Goal: Information Seeking & Learning: Learn about a topic

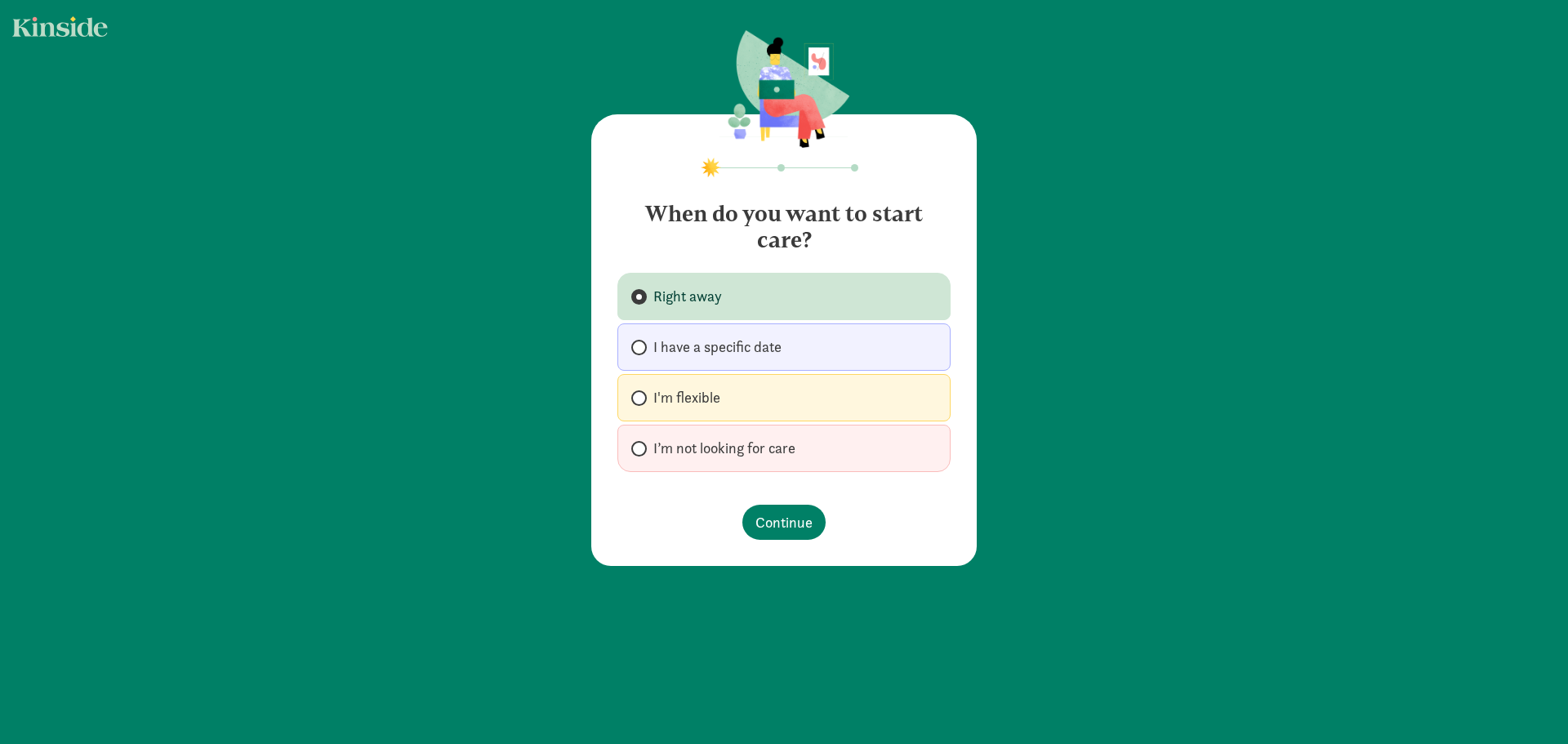
click at [635, 391] on span at bounding box center [639, 398] width 16 height 16
click at [635, 393] on input "I'm flexible" at bounding box center [636, 398] width 11 height 11
radio input "true"
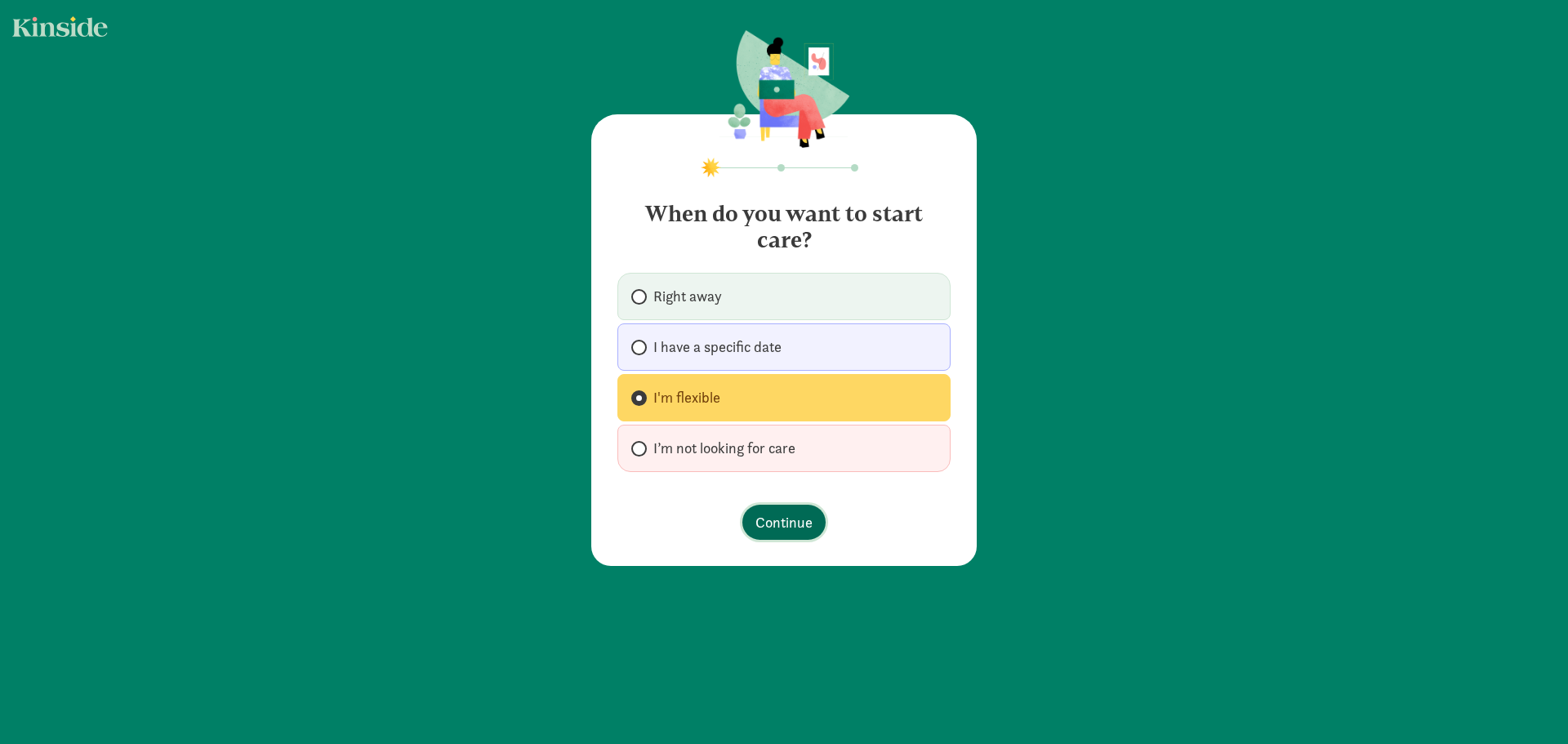
click at [792, 533] on span "Continue" at bounding box center [784, 522] width 58 height 22
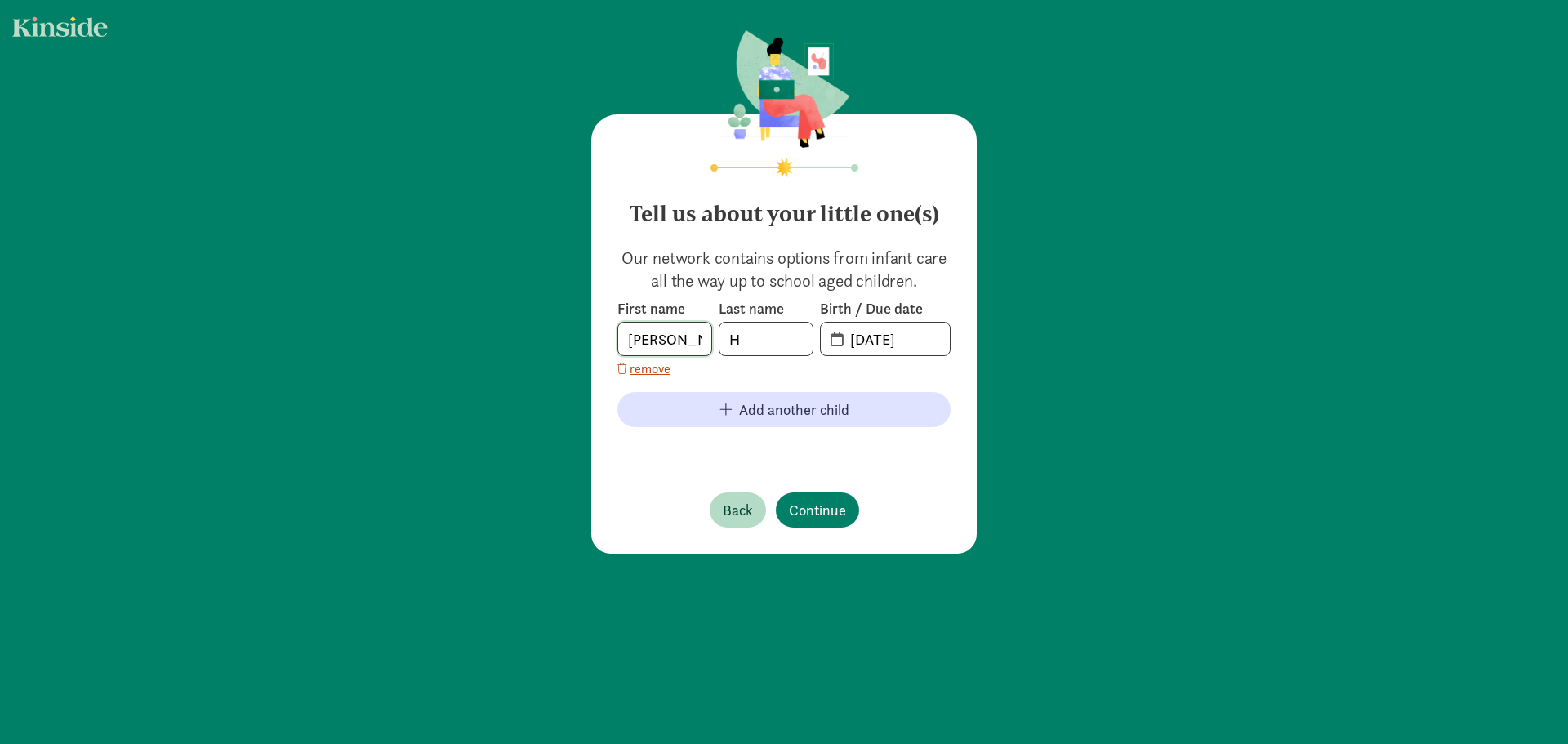
drag, startPoint x: 631, startPoint y: 334, endPoint x: 547, endPoint y: 345, distance: 84.7
click at [552, 345] on div "Tell us about your little one(s) Our network contains options from infant care …" at bounding box center [784, 293] width 1568 height 586
type input "Lennox"
type input "Hartke"
type input "1"
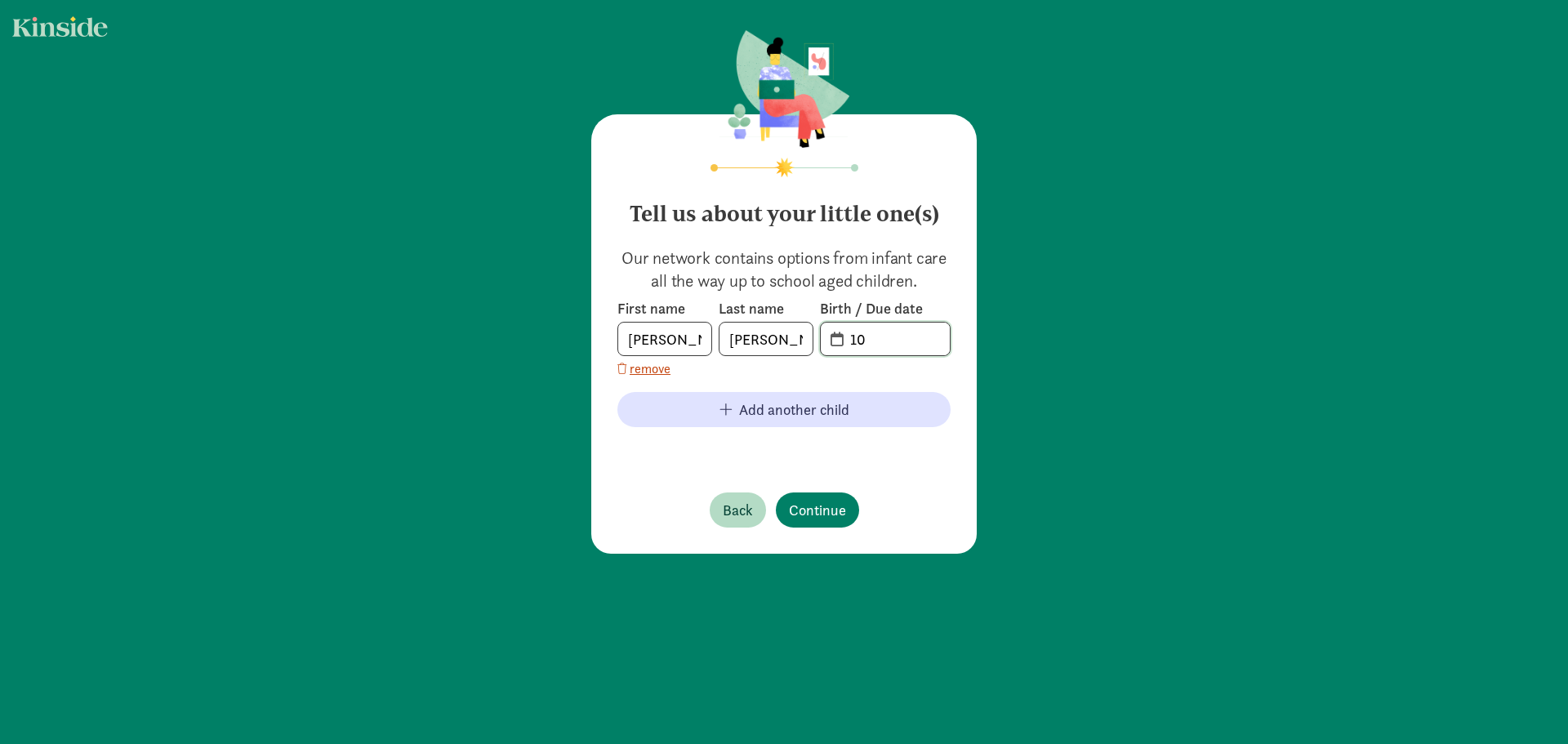
type input "1"
type input "9"
type input "09-25-2023"
click at [830, 506] on span "Continue" at bounding box center [817, 510] width 58 height 22
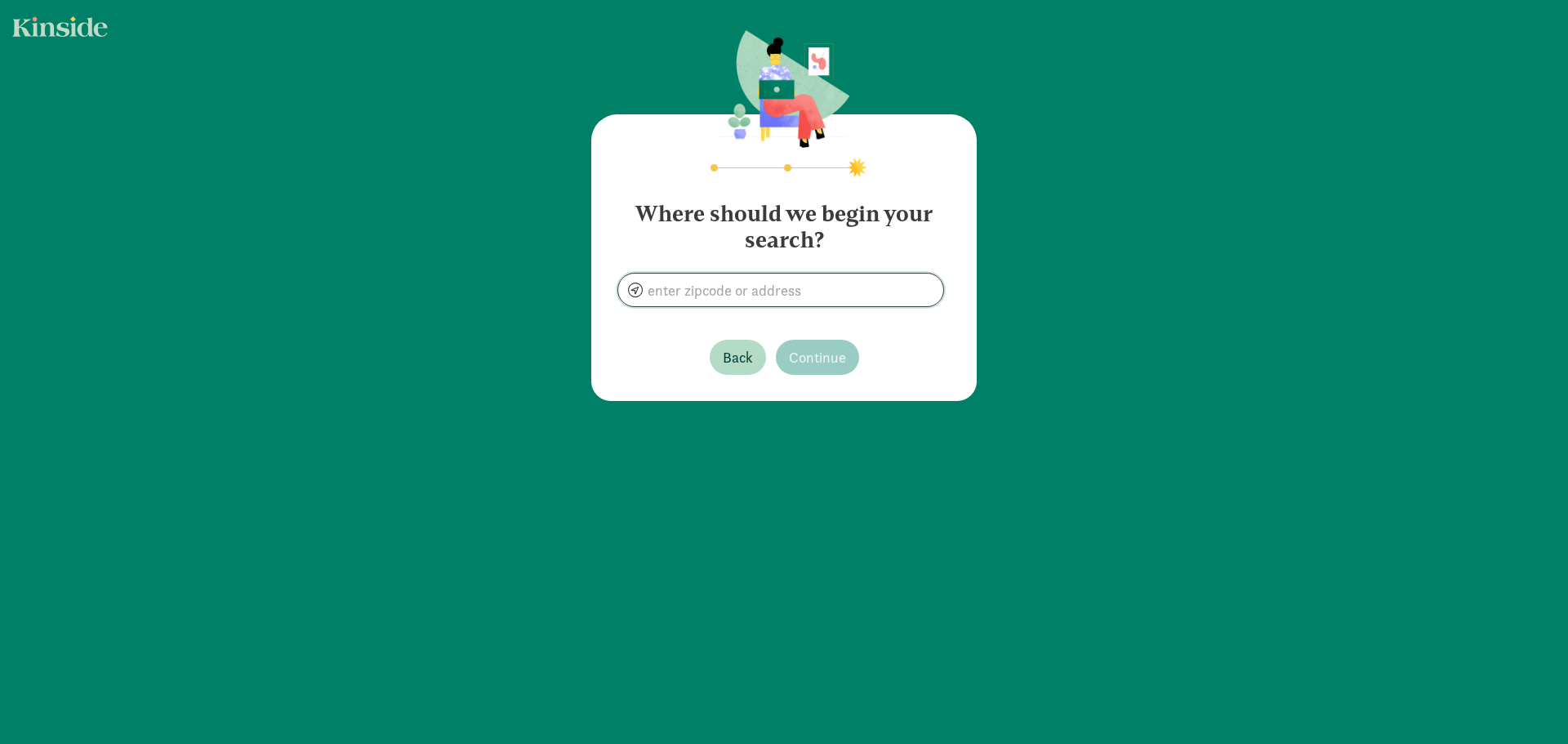
click at [733, 291] on input at bounding box center [780, 290] width 325 height 33
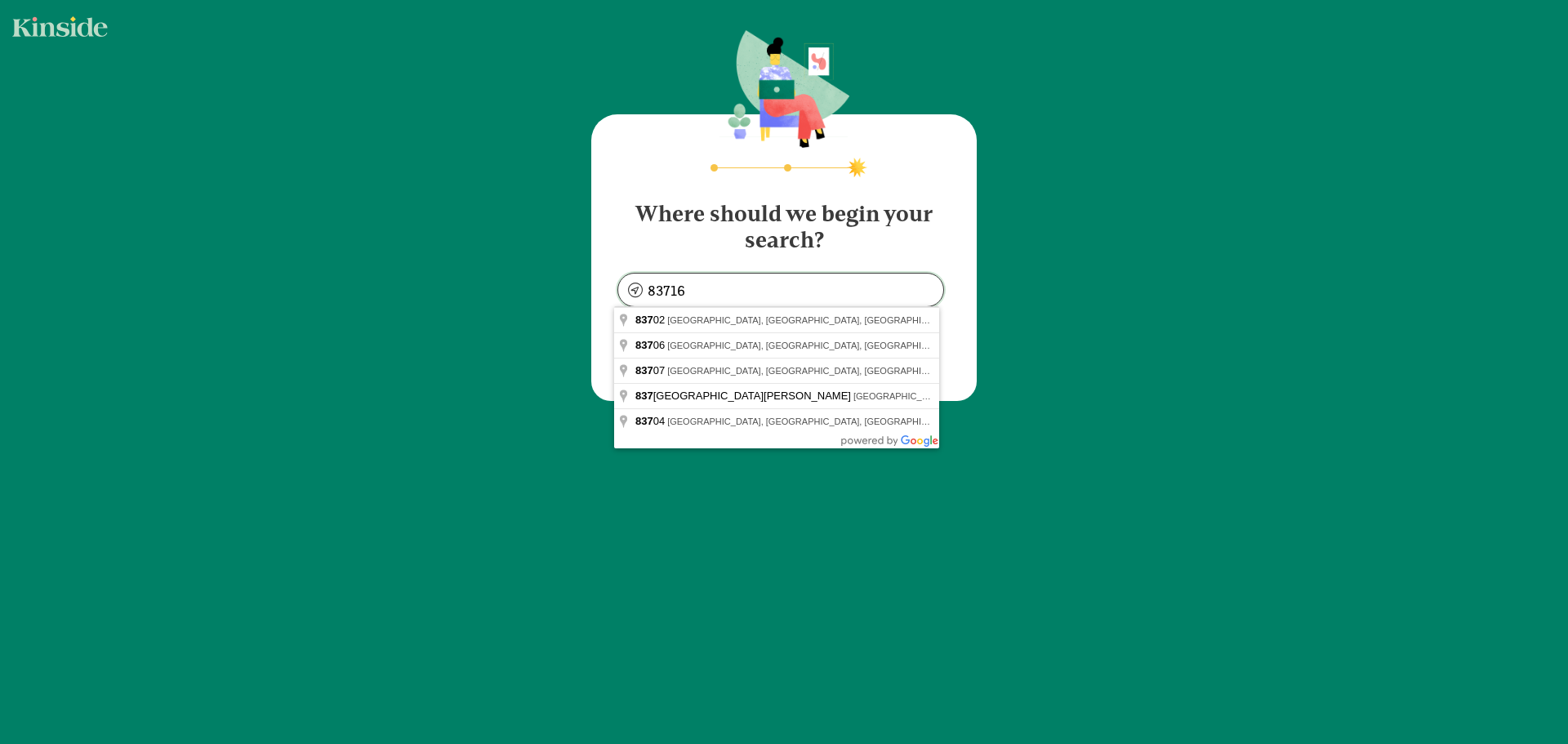
type input "Boise, ID 83702, USA"
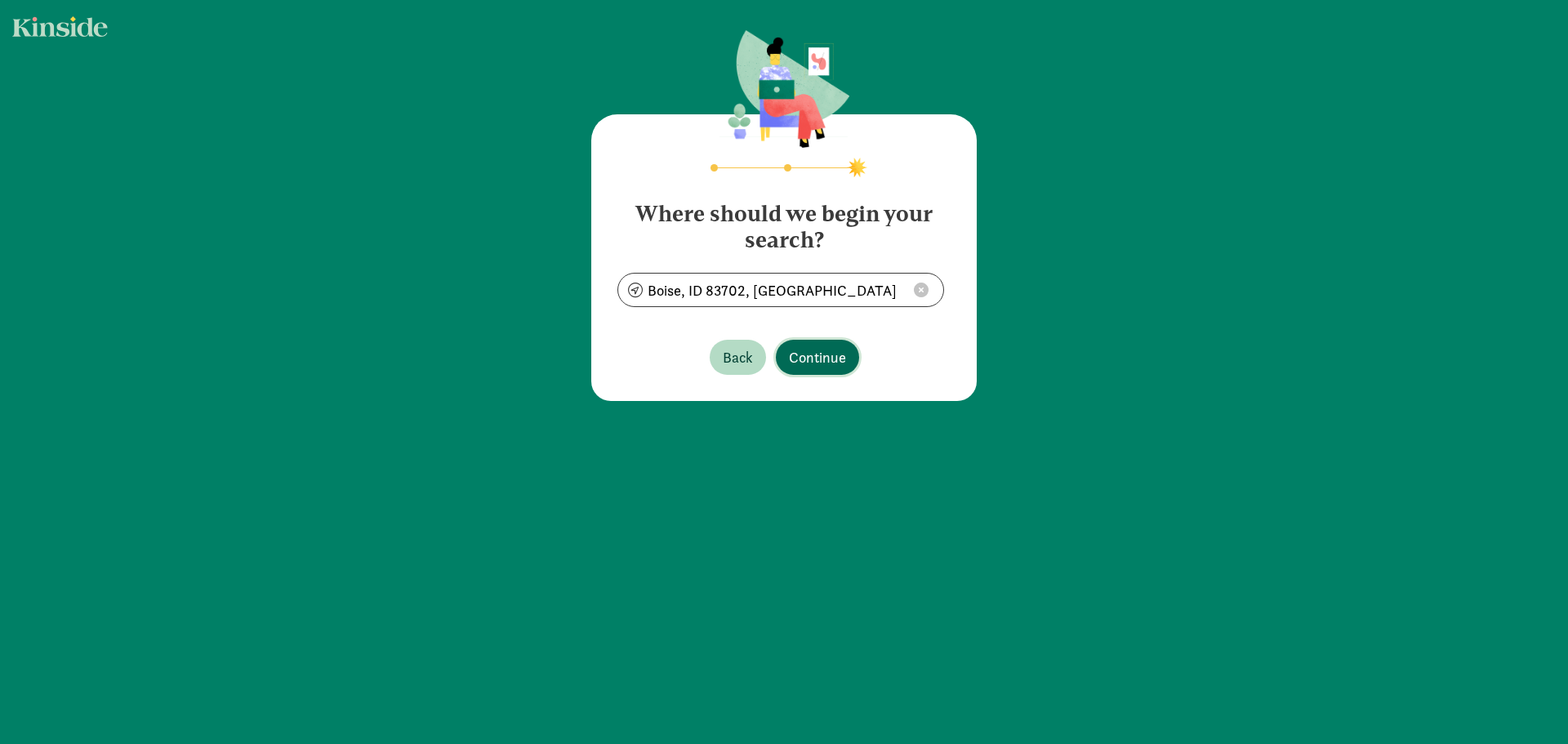
click at [793, 358] on span "Continue" at bounding box center [817, 357] width 58 height 22
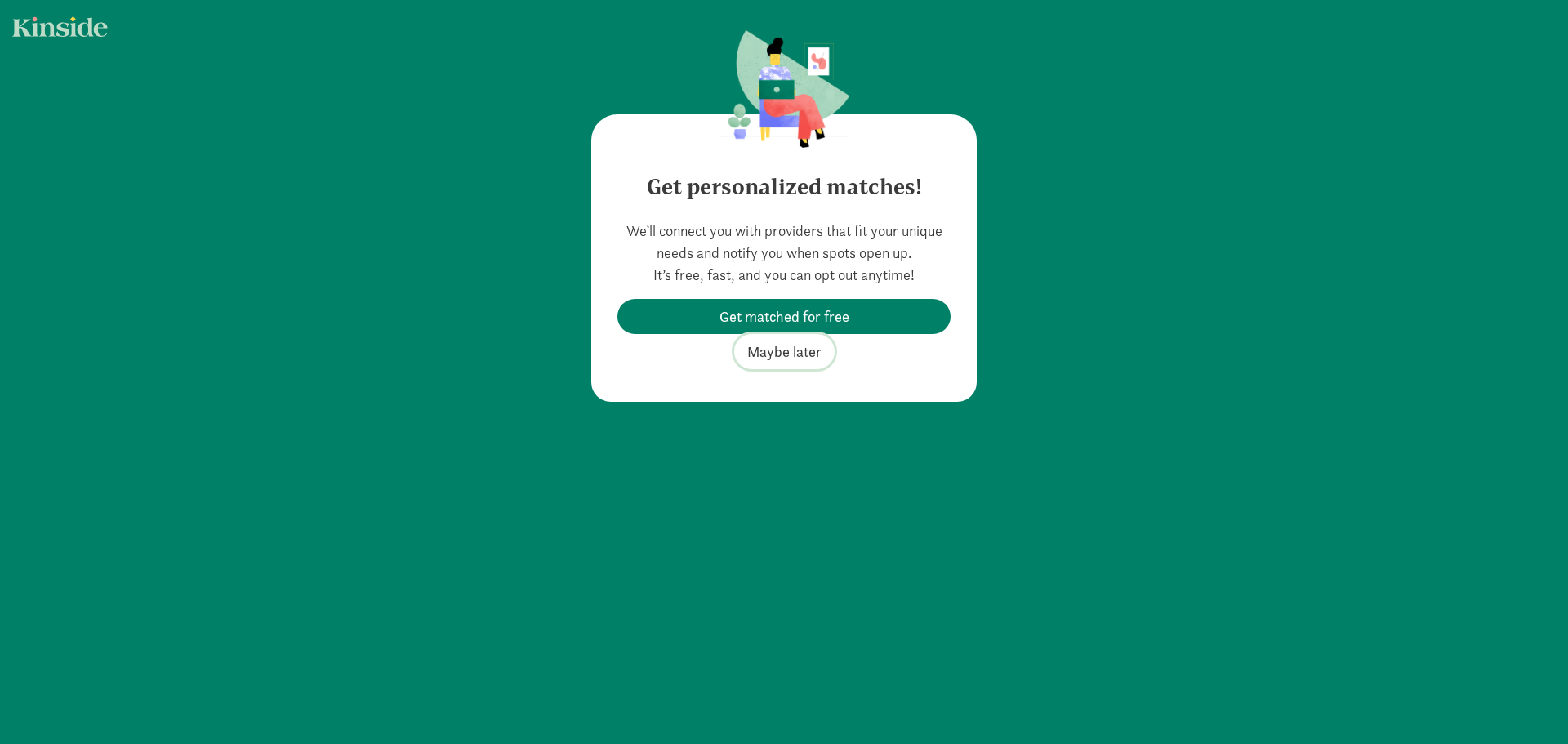
click at [748, 349] on span "Maybe later" at bounding box center [784, 351] width 74 height 22
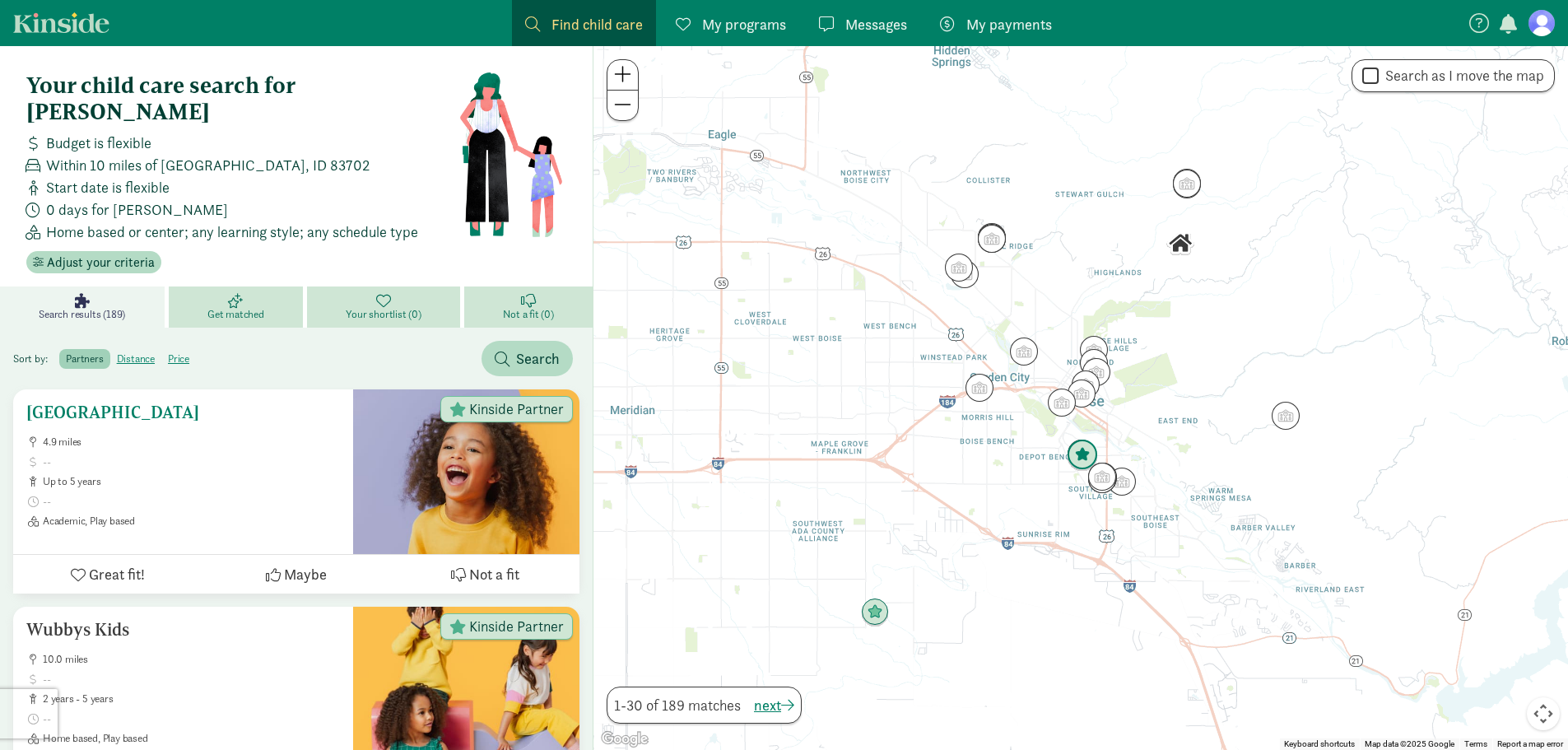
click at [227, 475] on span "up to 5 years" at bounding box center [191, 481] width 298 height 13
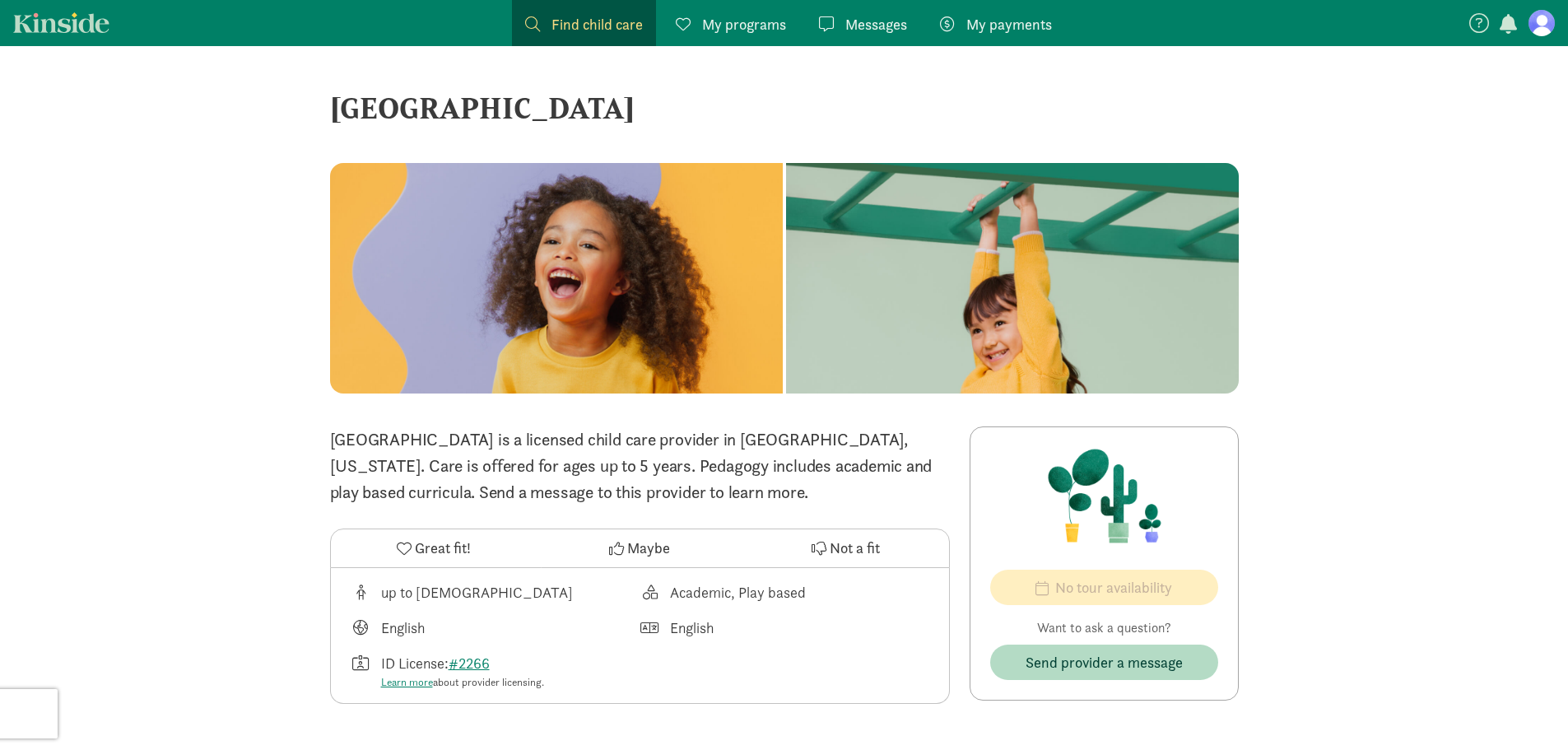
drag, startPoint x: 1243, startPoint y: 486, endPoint x: 1249, endPoint y: 343, distance: 143.1
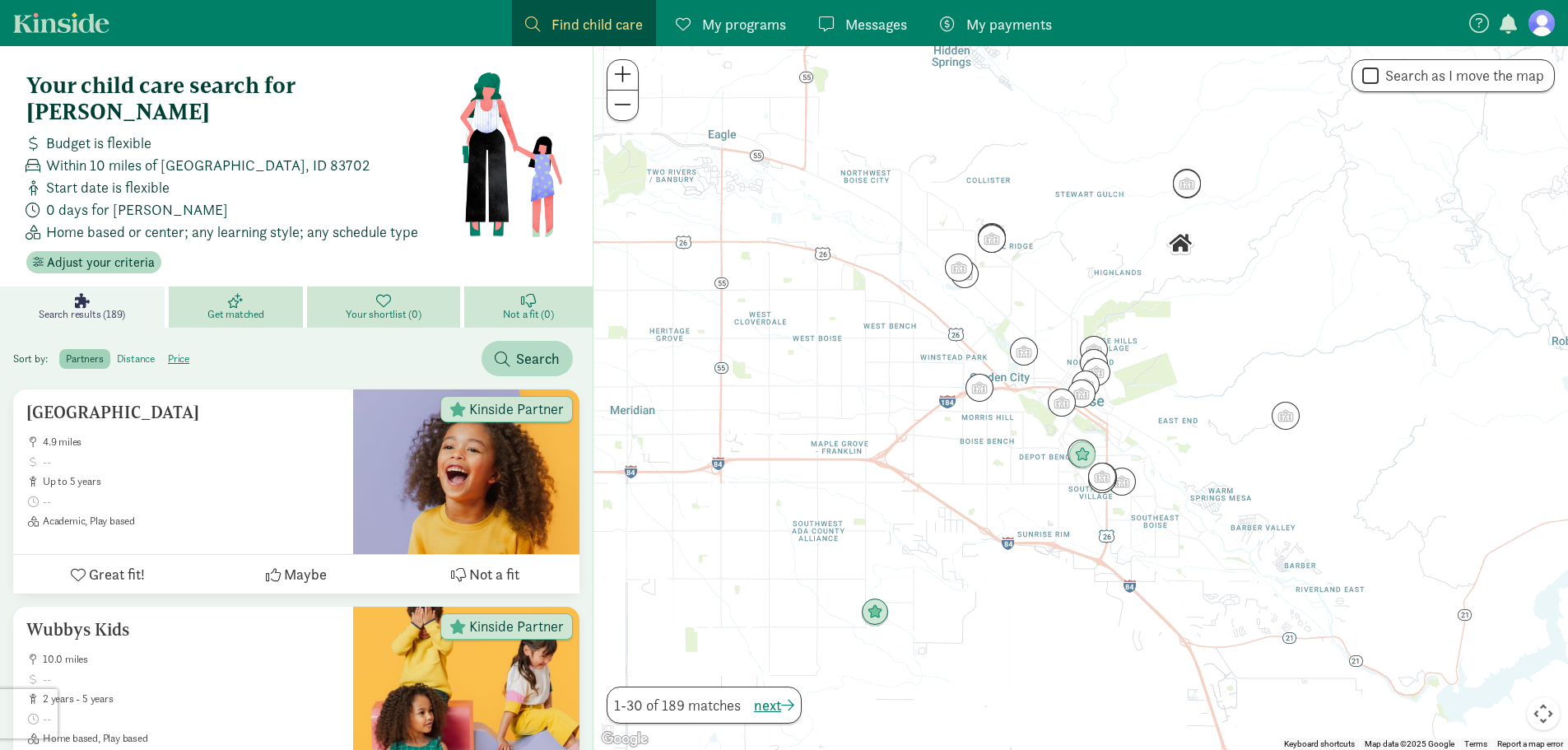
click at [162, 349] on label "distance" at bounding box center [179, 359] width 35 height 20
click at [117, 352] on input "distance" at bounding box center [117, 352] width 0 height 0
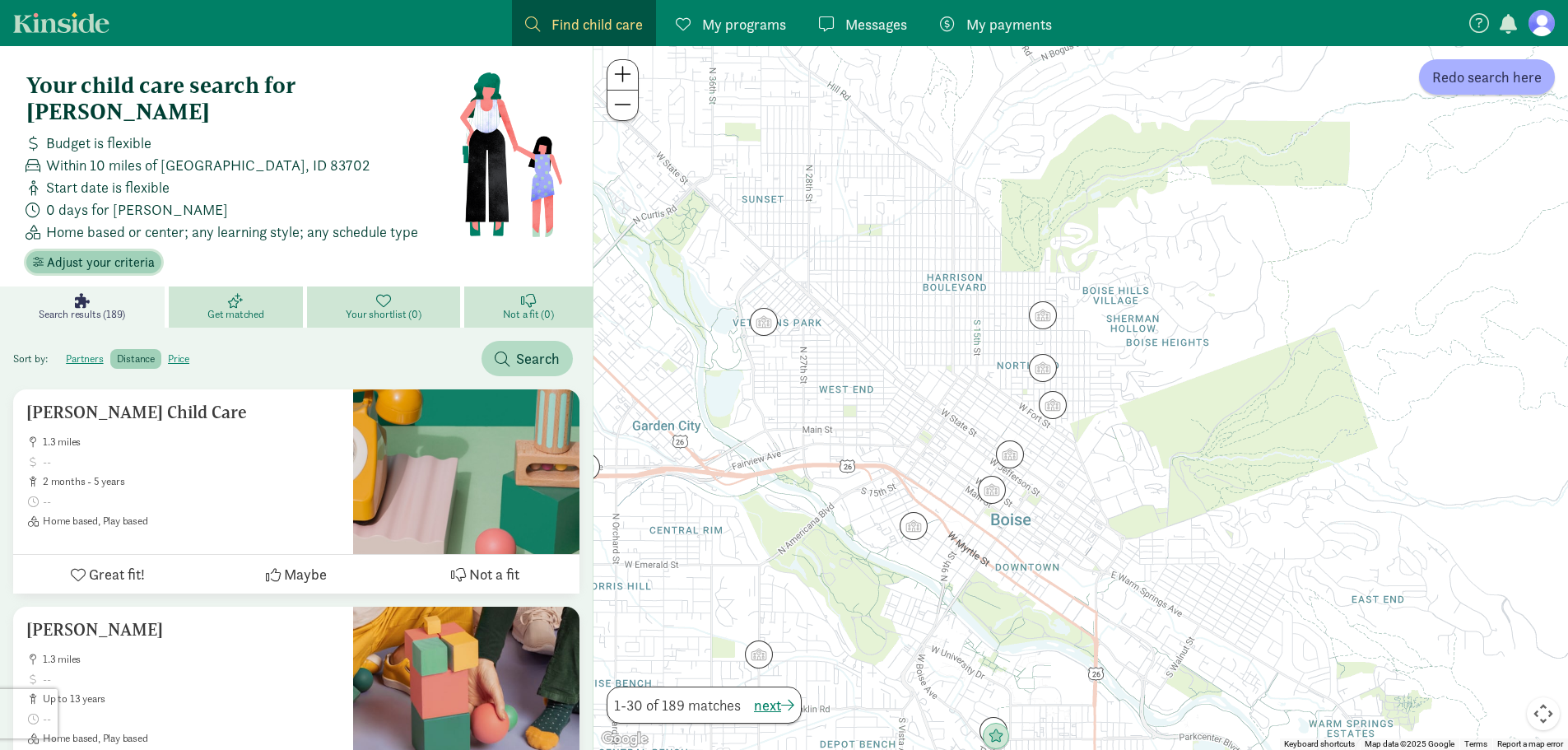
click at [109, 253] on span "Adjust your criteria" at bounding box center [101, 263] width 108 height 20
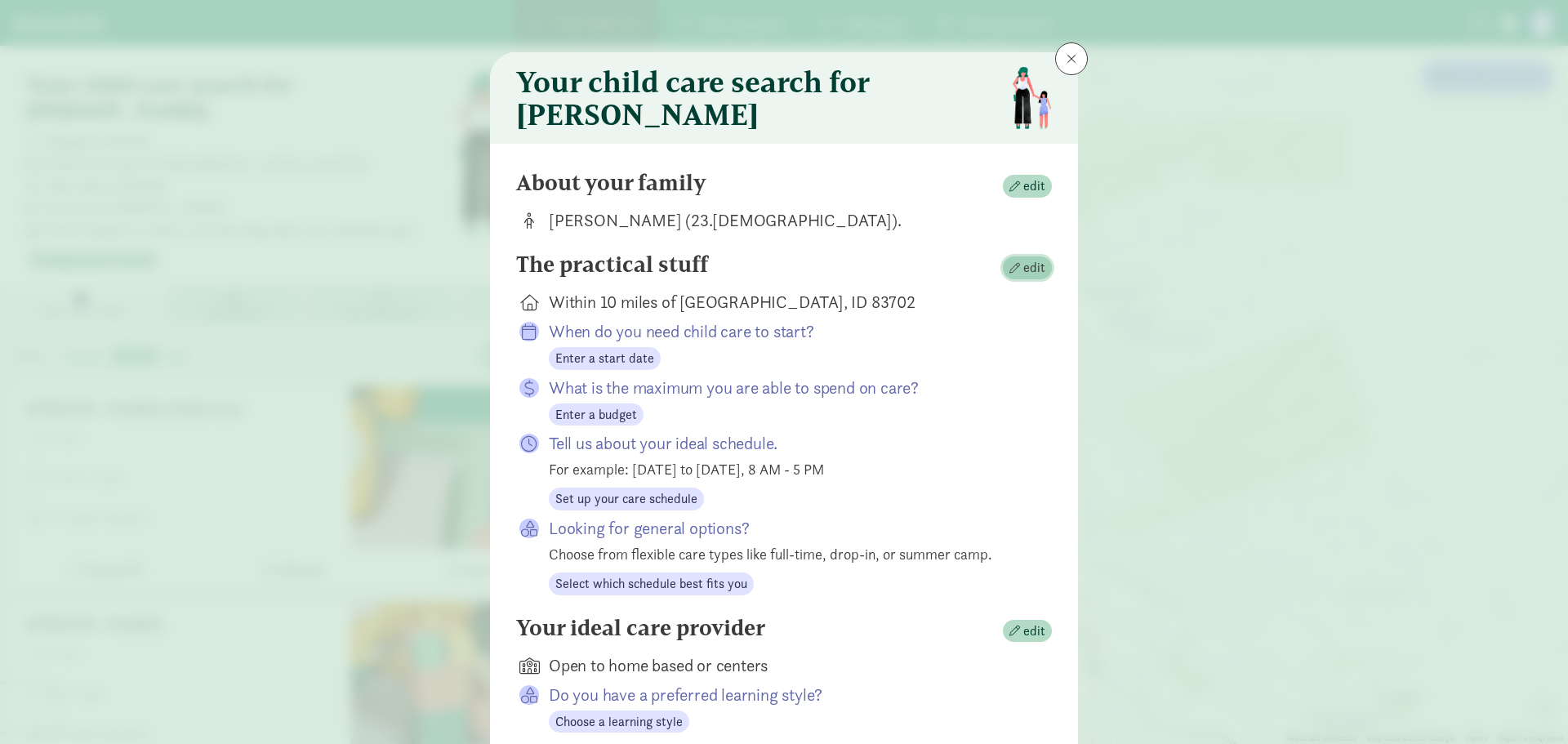
click at [1023, 278] on span "edit" at bounding box center [1034, 268] width 22 height 20
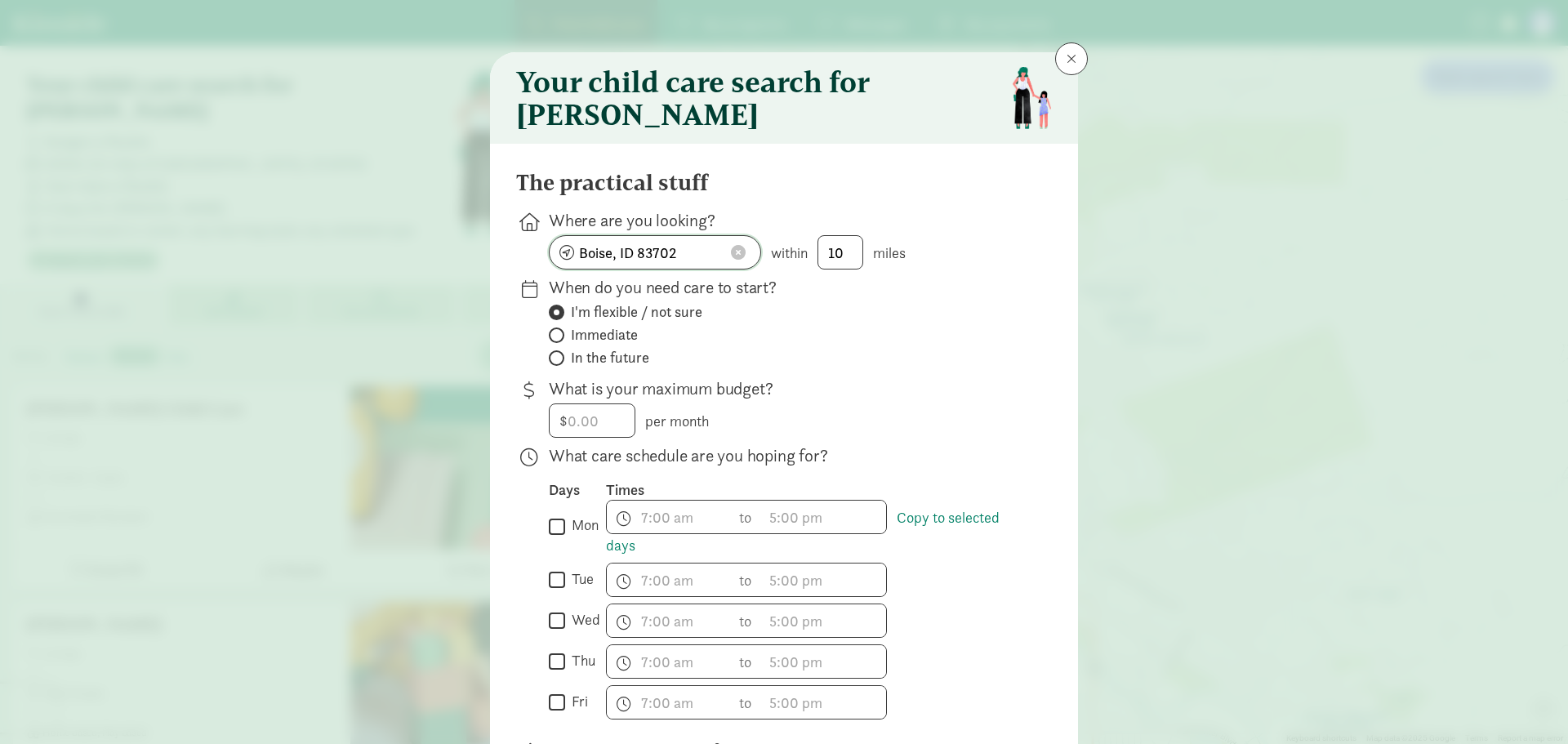
click at [696, 249] on input "Boise, ID 83702" at bounding box center [654, 252] width 210 height 33
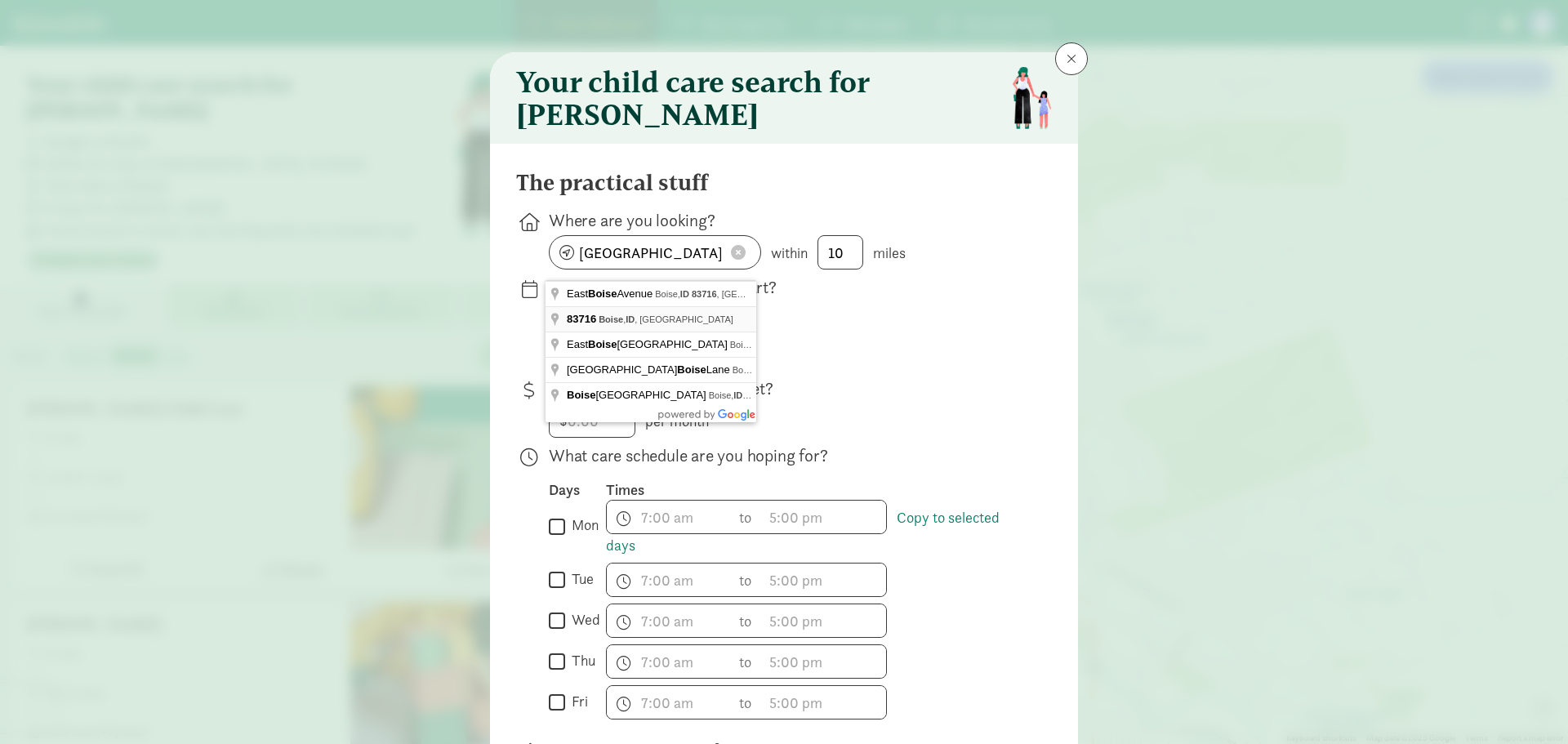
type input "Atlanta, ID 83716, USA"
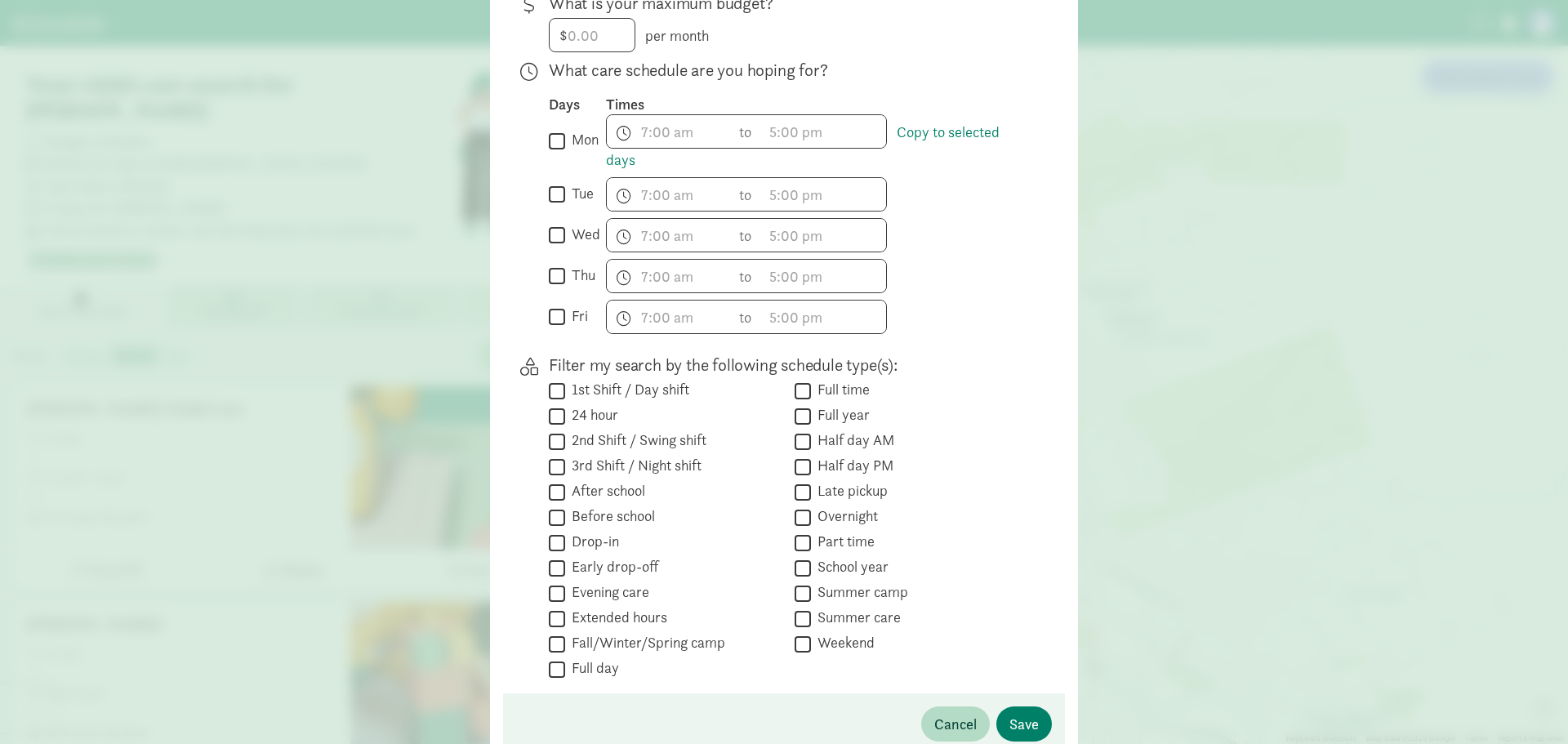
scroll to position [492, 0]
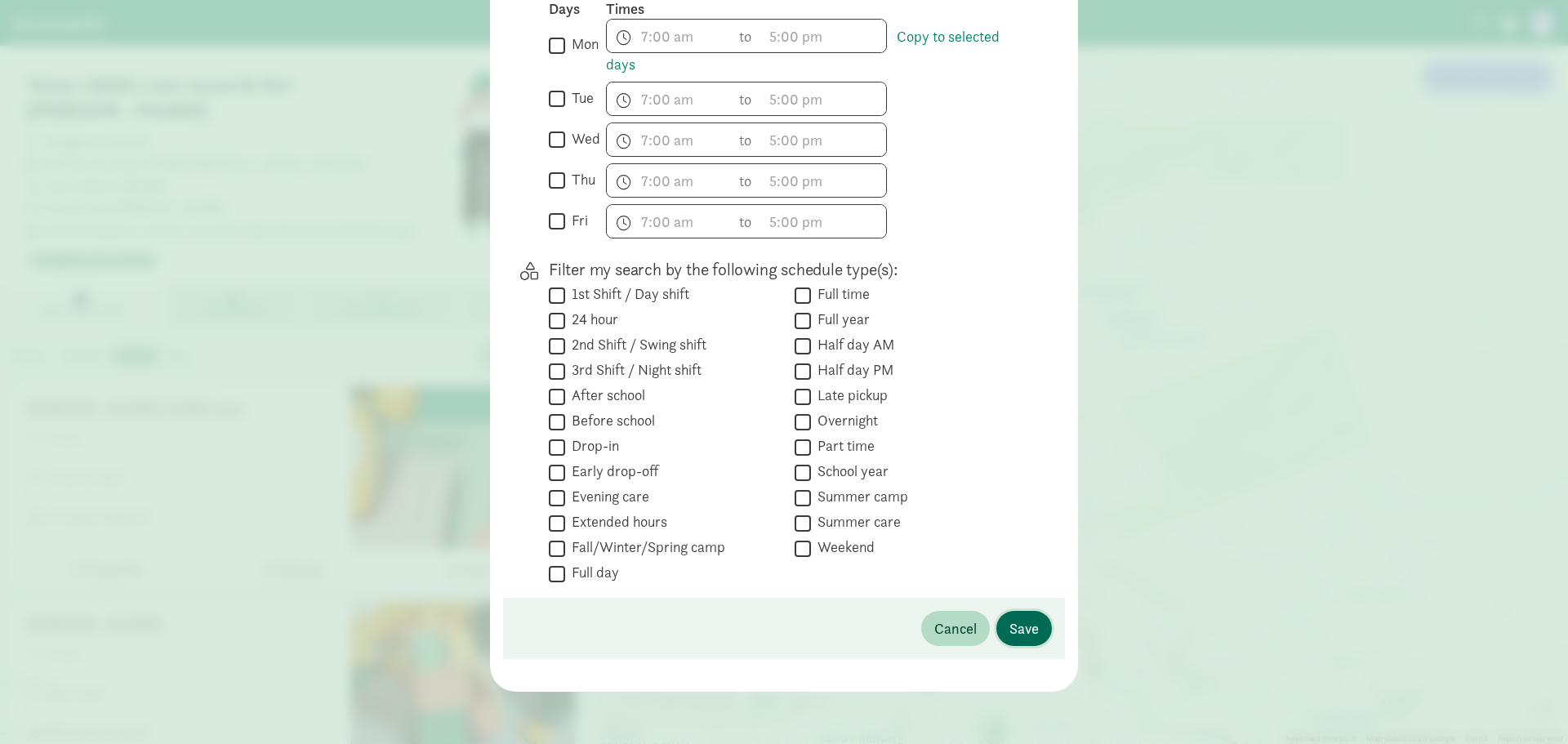
click at [1012, 631] on span "Save" at bounding box center [1024, 628] width 30 height 22
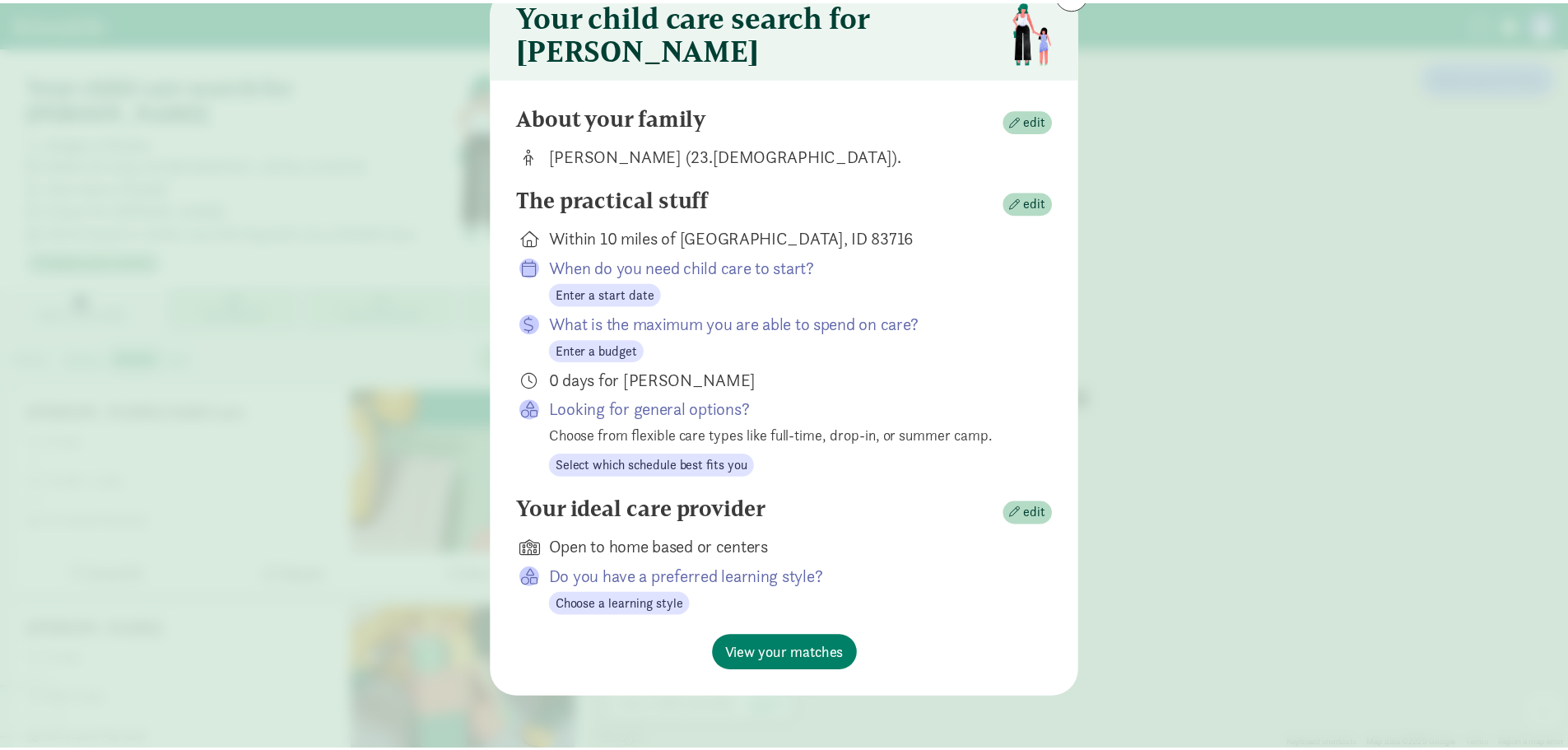
scroll to position [80, 0]
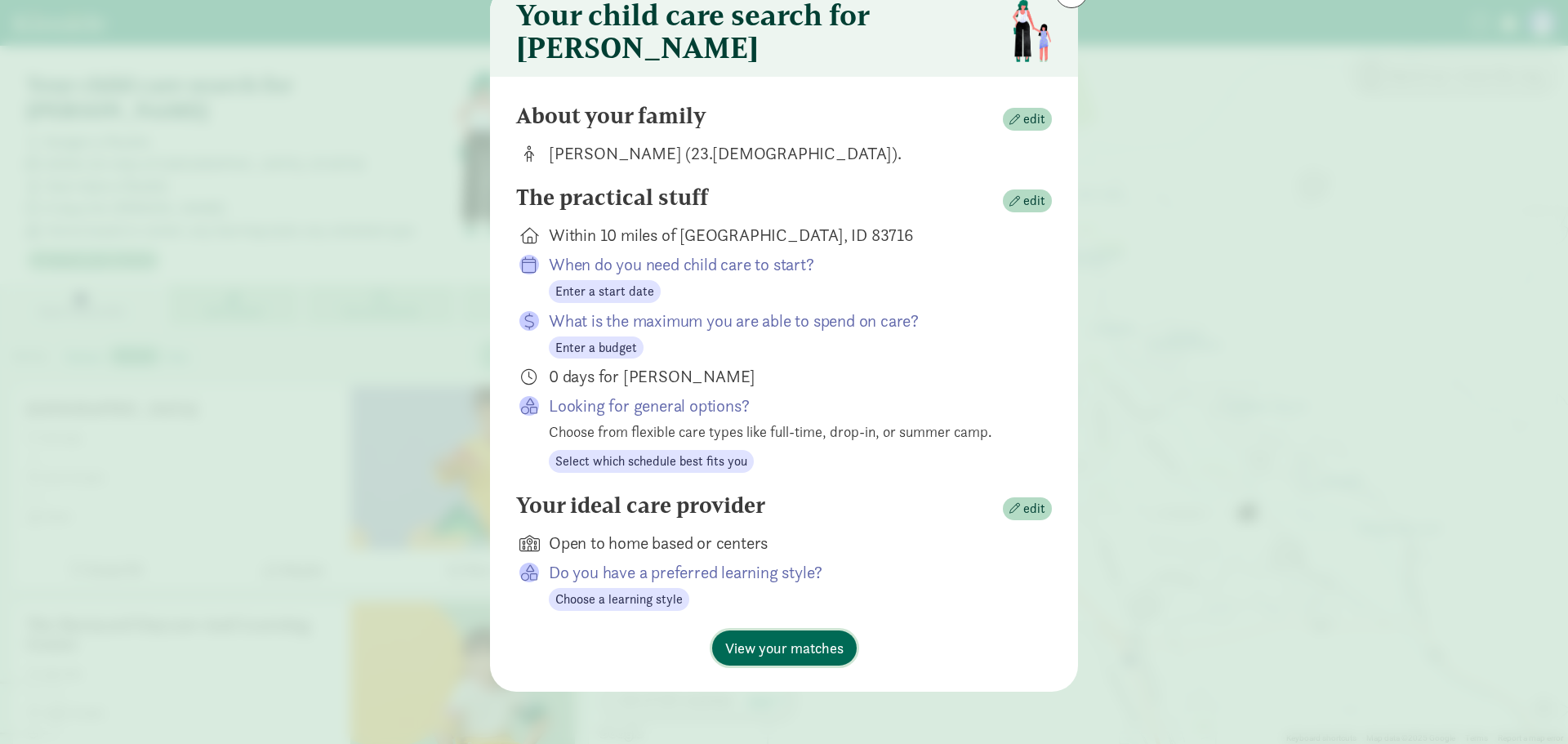
click at [815, 653] on span "View your matches" at bounding box center [784, 648] width 118 height 22
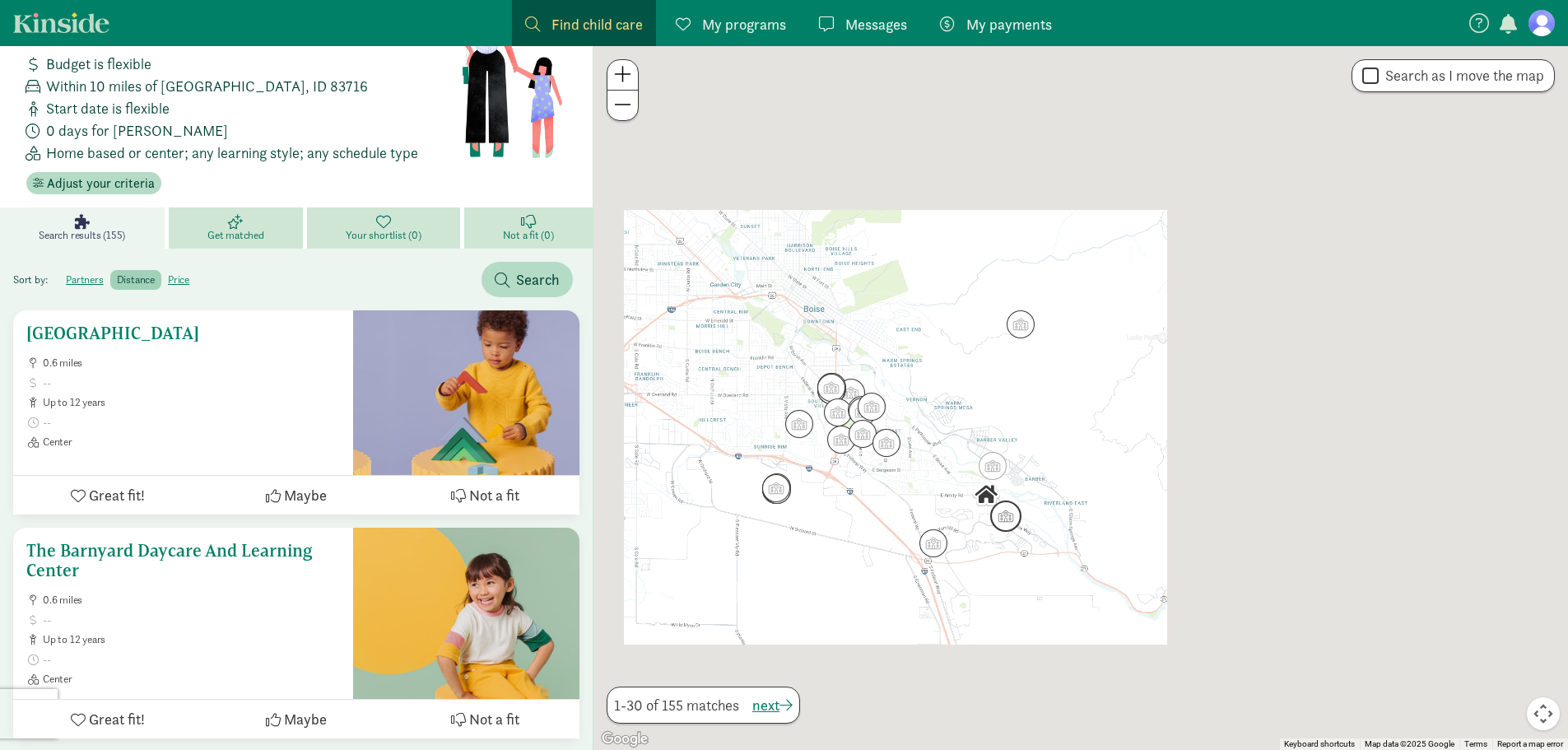
scroll to position [165, 0]
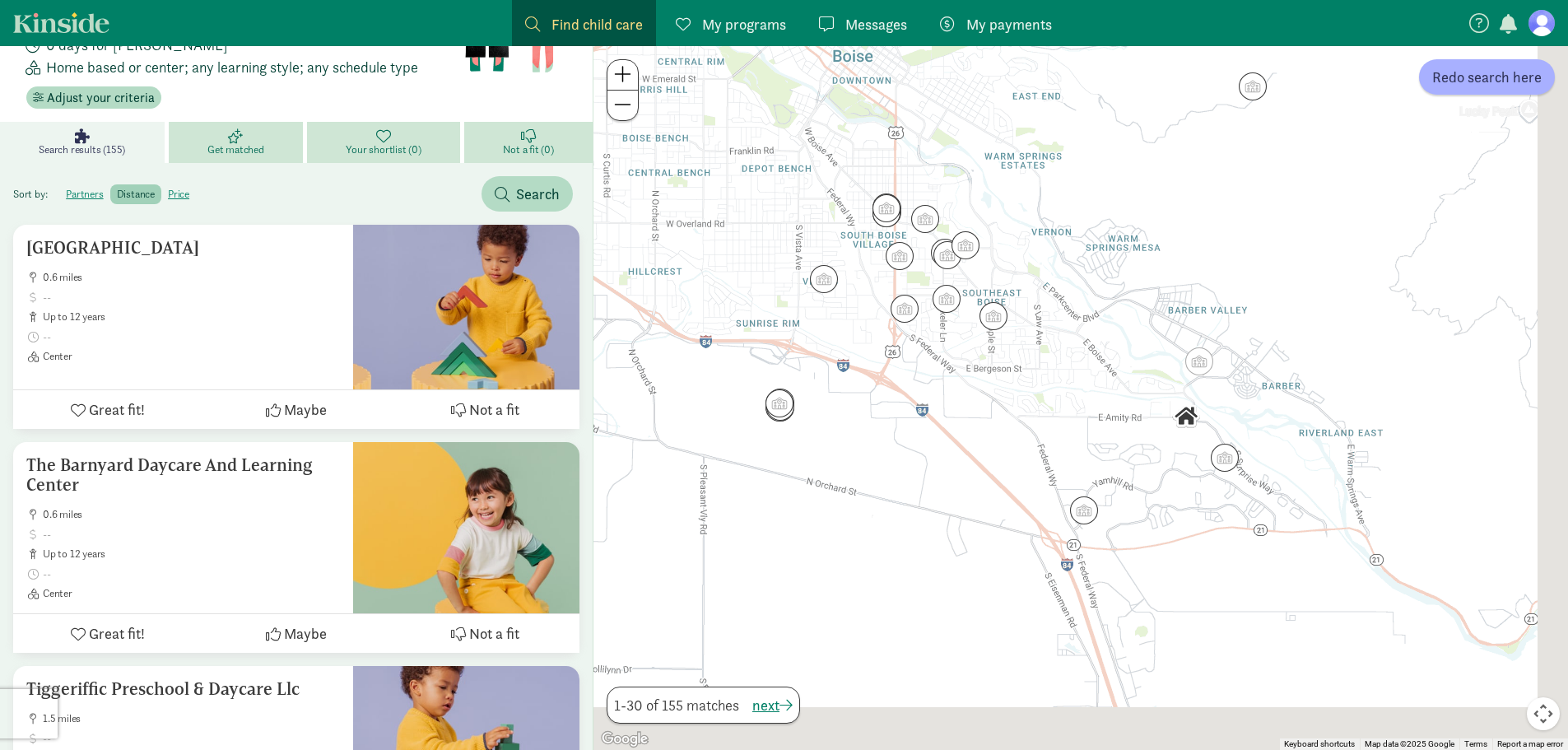
drag, startPoint x: 1066, startPoint y: 500, endPoint x: 920, endPoint y: 271, distance: 271.6
click at [978, 300] on img "Click to see details" at bounding box center [994, 316] width 31 height 31
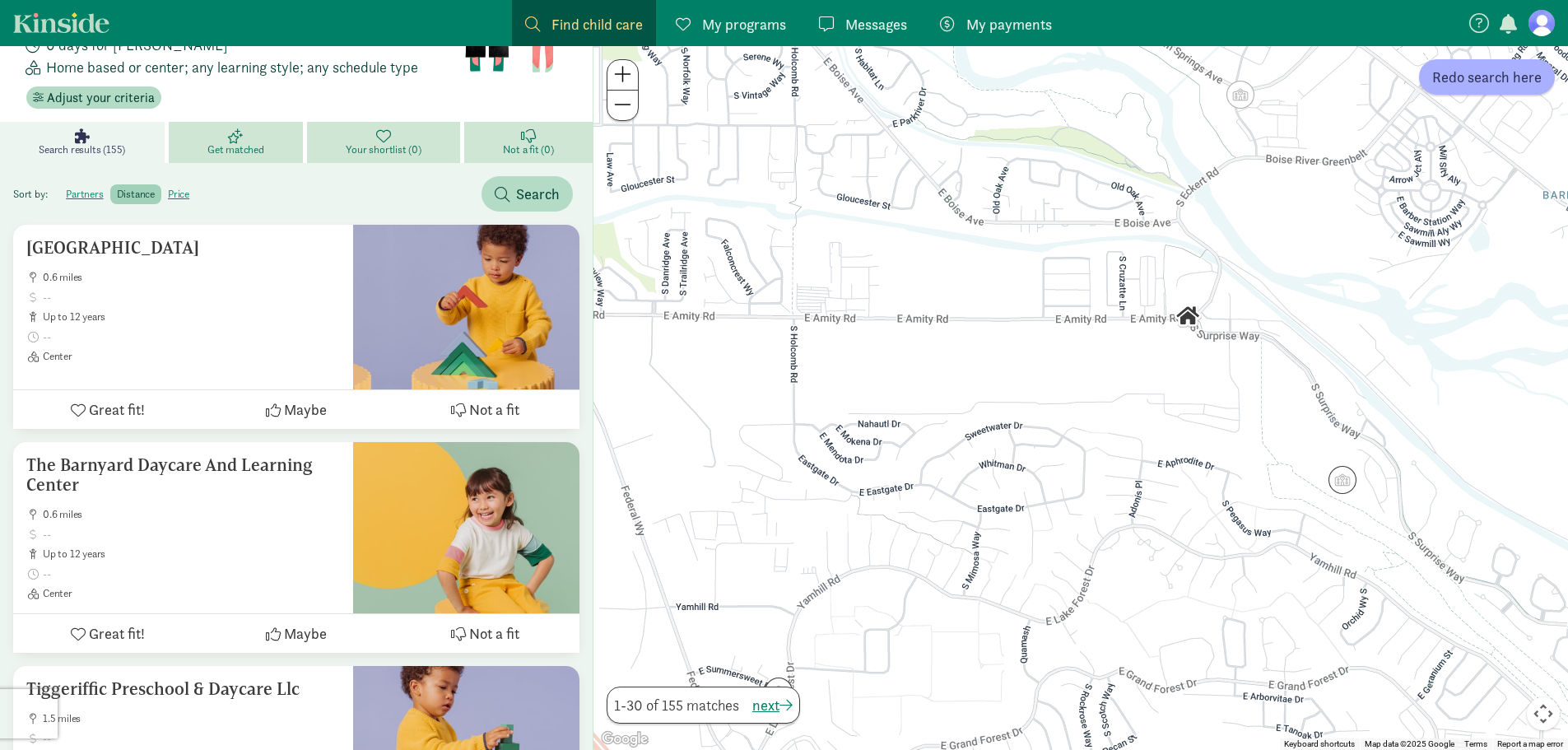
drag, startPoint x: 1152, startPoint y: 259, endPoint x: 1125, endPoint y: 513, distance: 255.4
click at [1125, 513] on div at bounding box center [1081, 398] width 975 height 704
click at [1334, 479] on img "Click to see details" at bounding box center [1343, 481] width 31 height 31
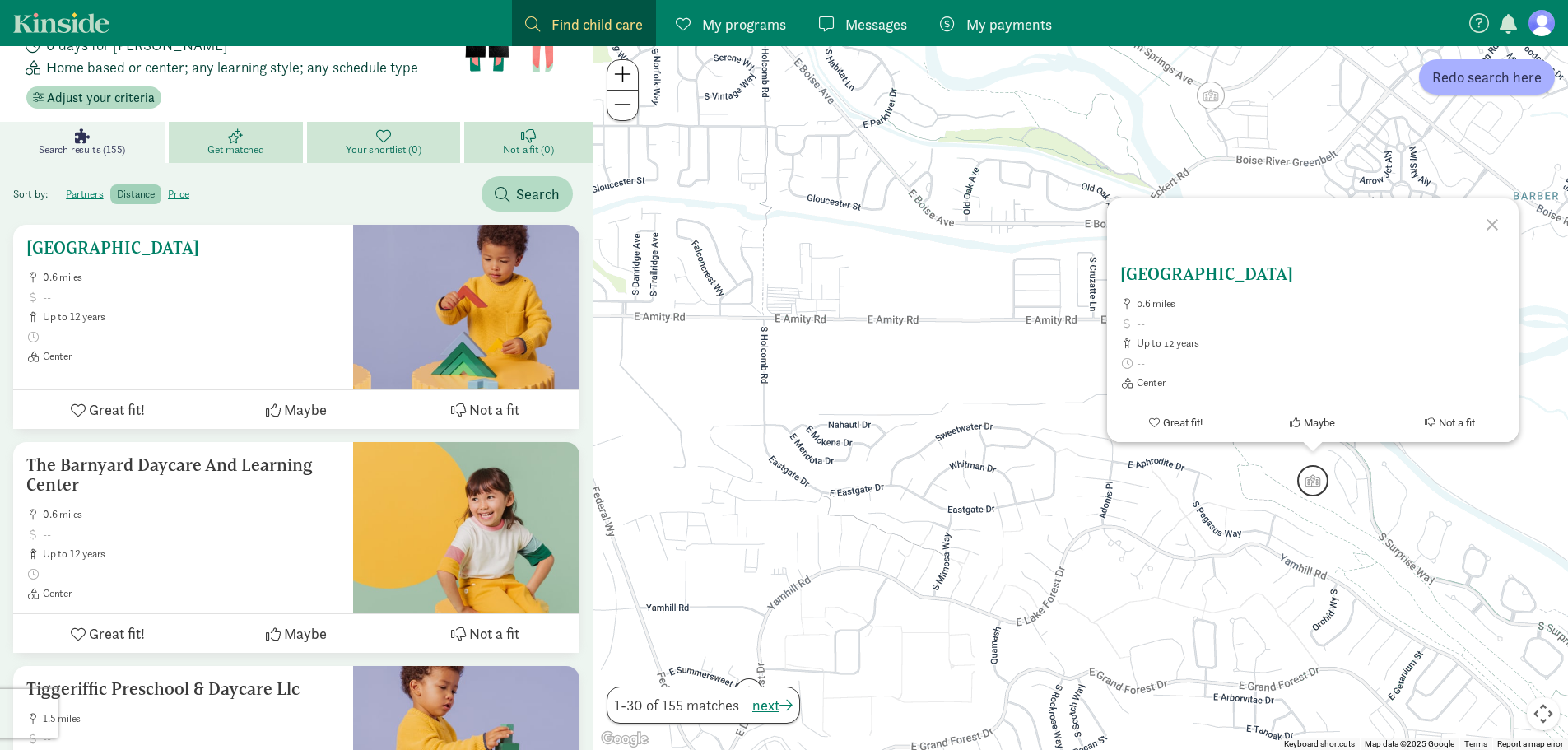
click at [220, 298] on ul "0.6 miles up to 12 years Center" at bounding box center [183, 317] width 313 height 92
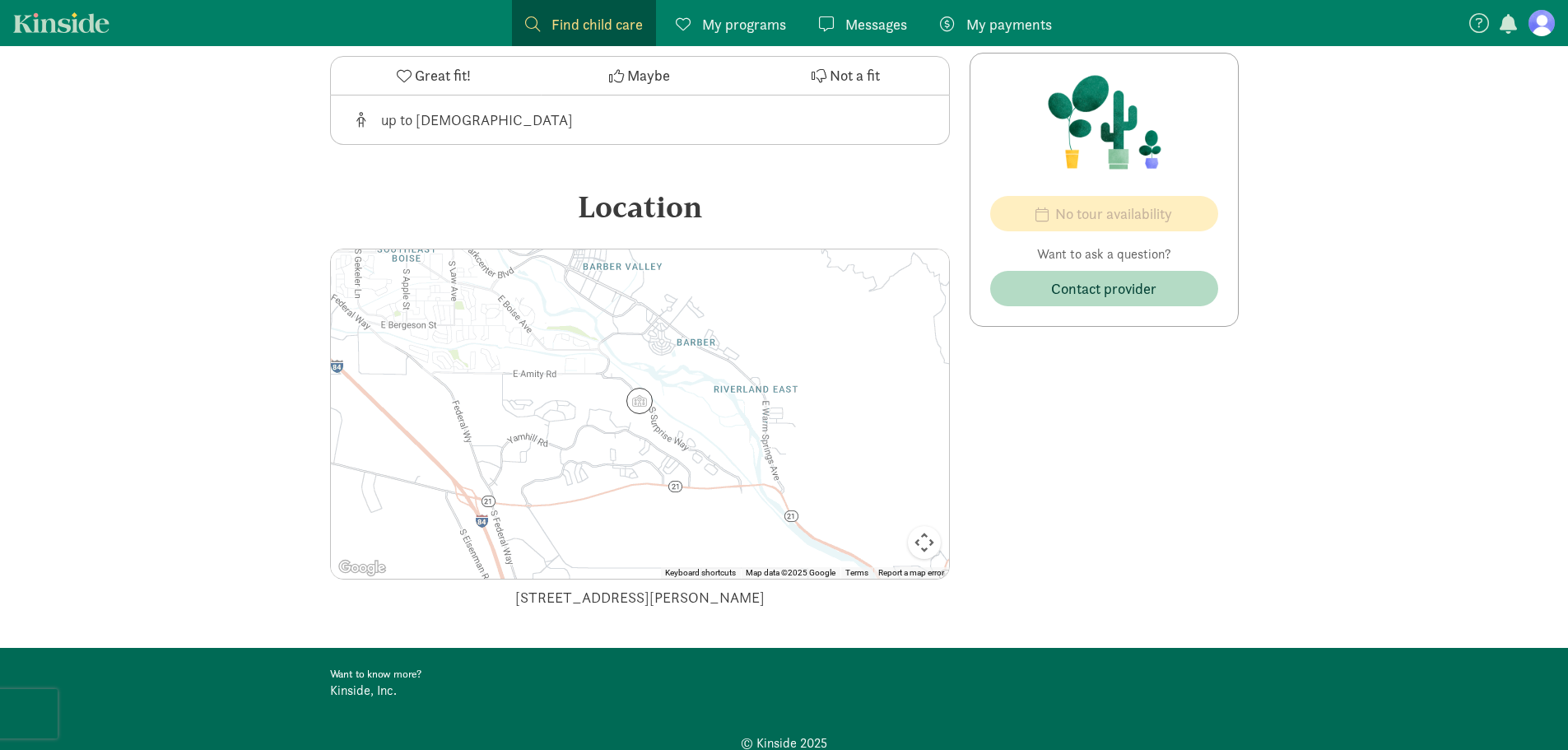
scroll to position [494, 0]
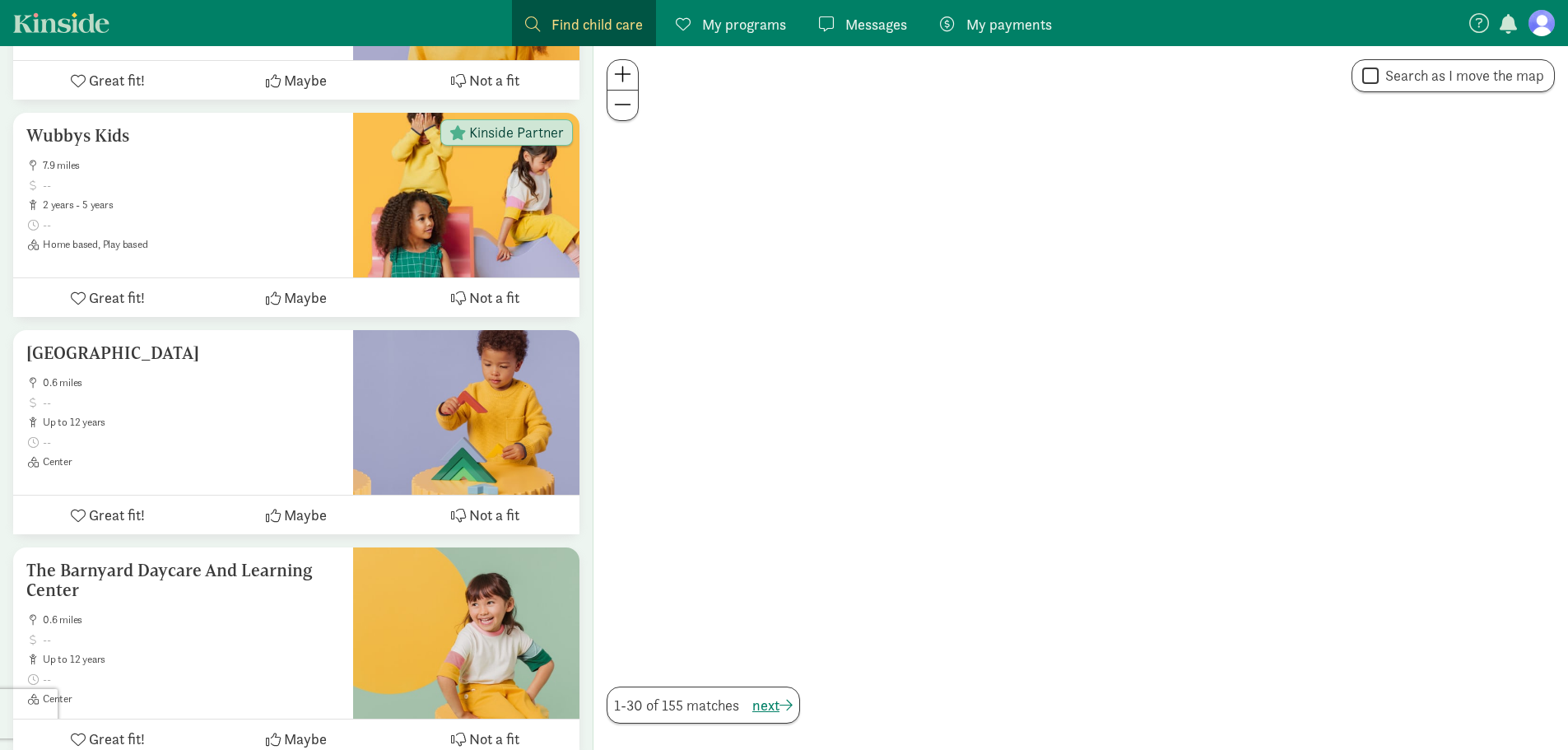
scroll to position [165, 0]
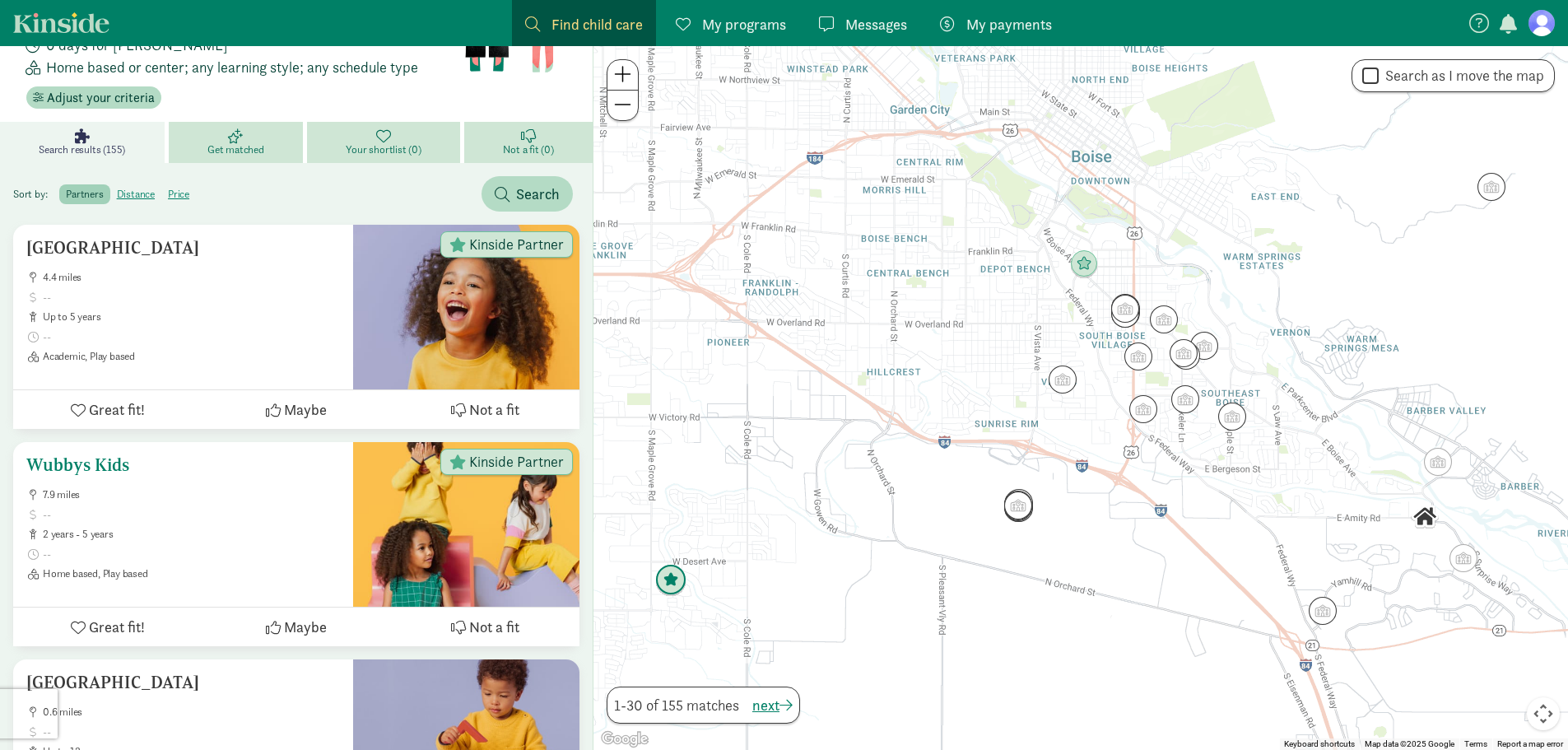
click at [214, 547] on span at bounding box center [191, 554] width 298 height 13
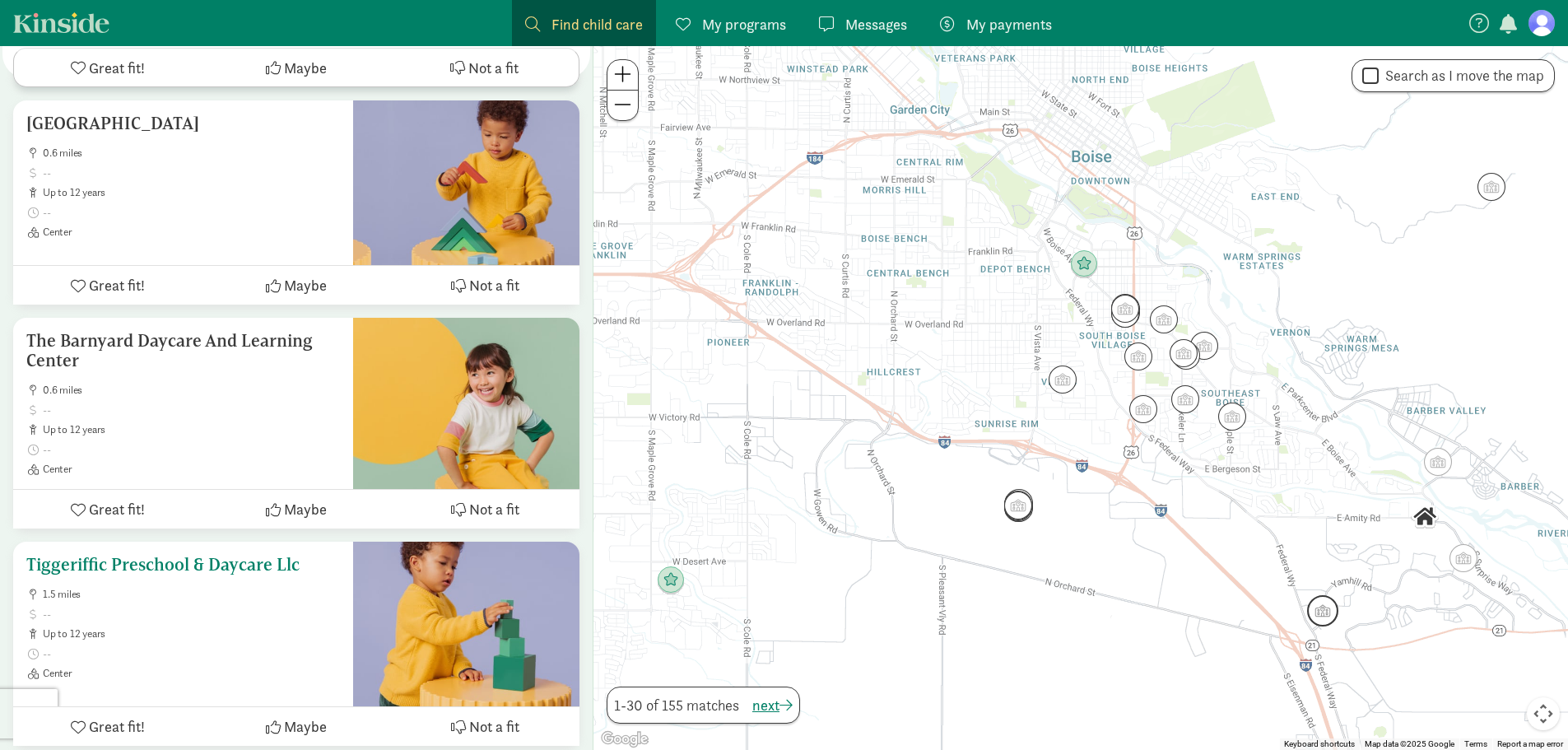
scroll to position [741, 0]
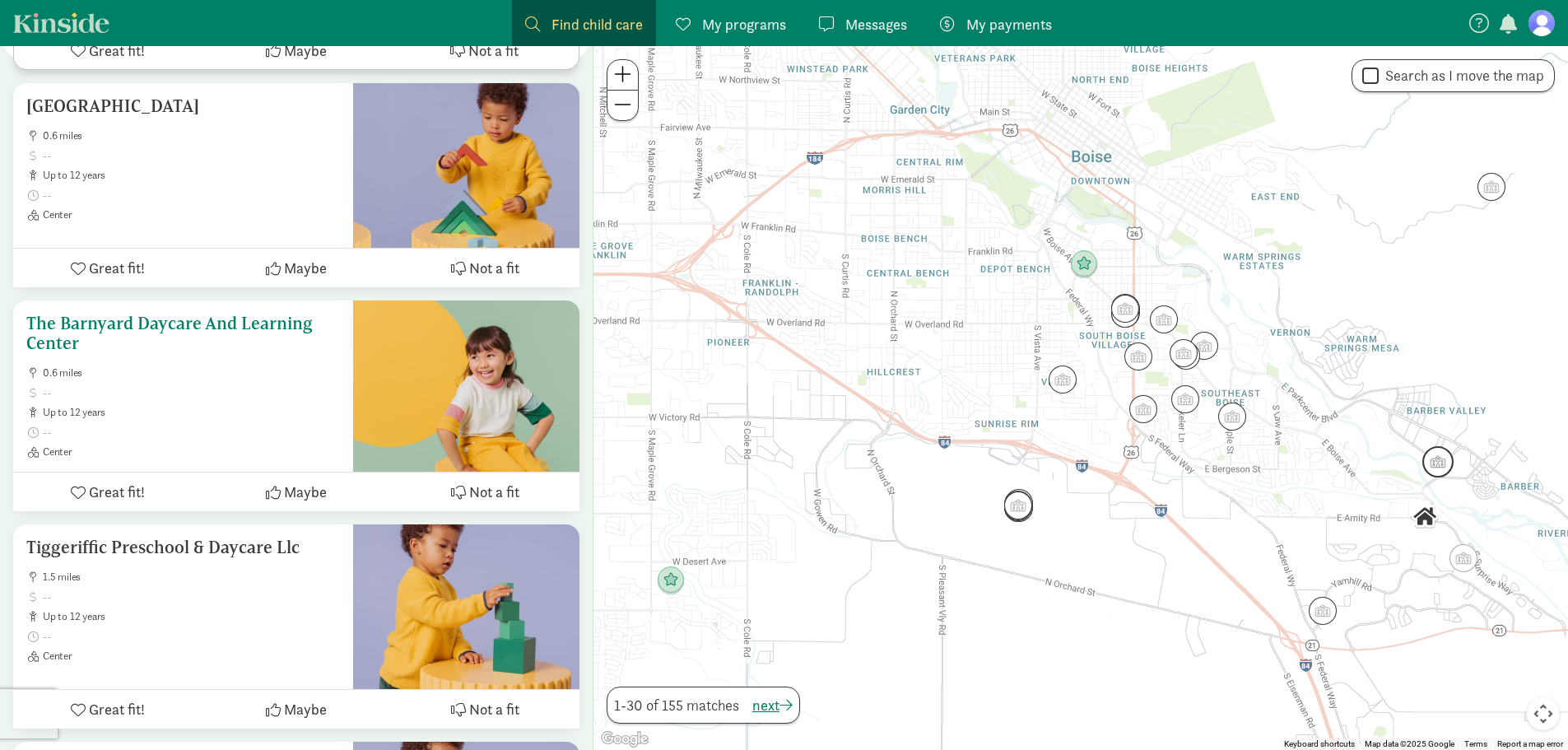
click at [226, 366] on span "0.6 miles" at bounding box center [191, 373] width 298 height 13
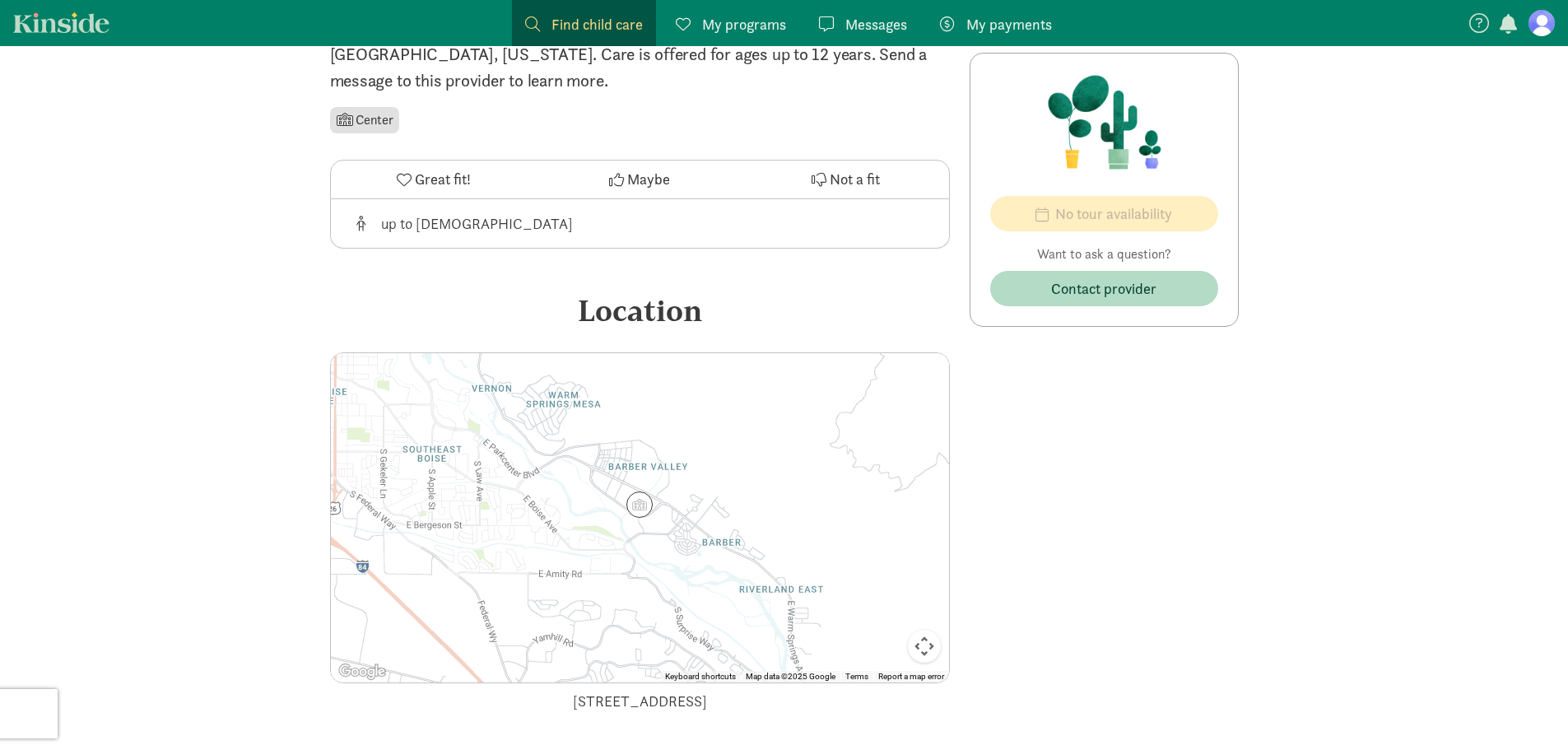
scroll to position [558, 0]
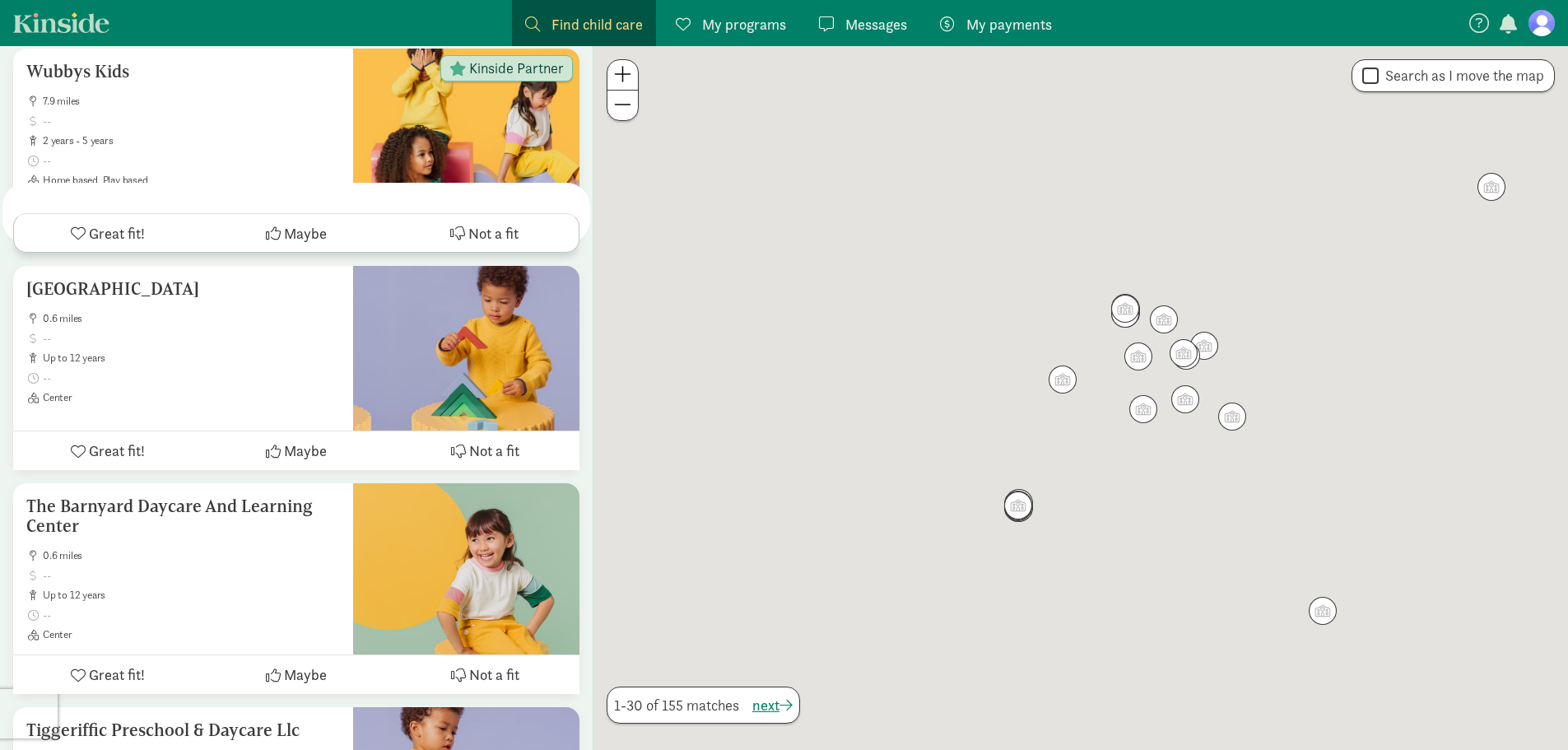
scroll to position [741, 0]
